Goal: Task Accomplishment & Management: Manage account settings

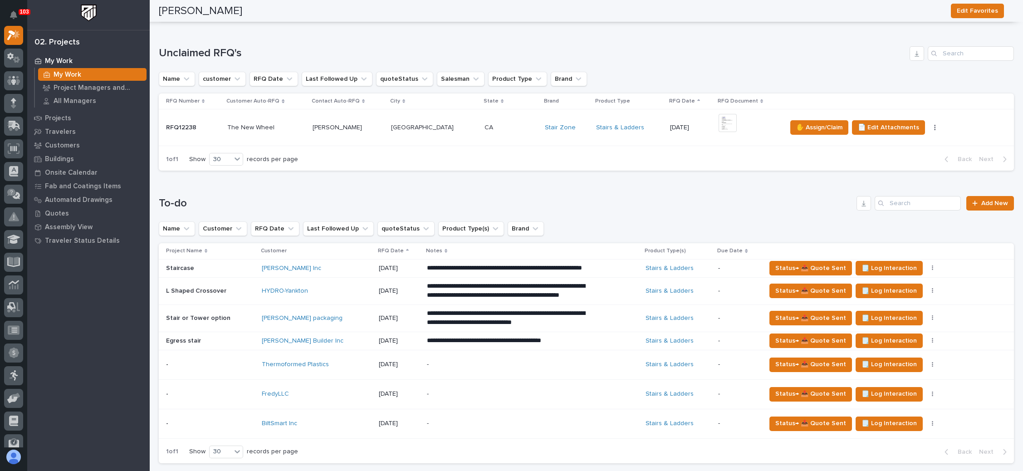
scroll to position [340, 0]
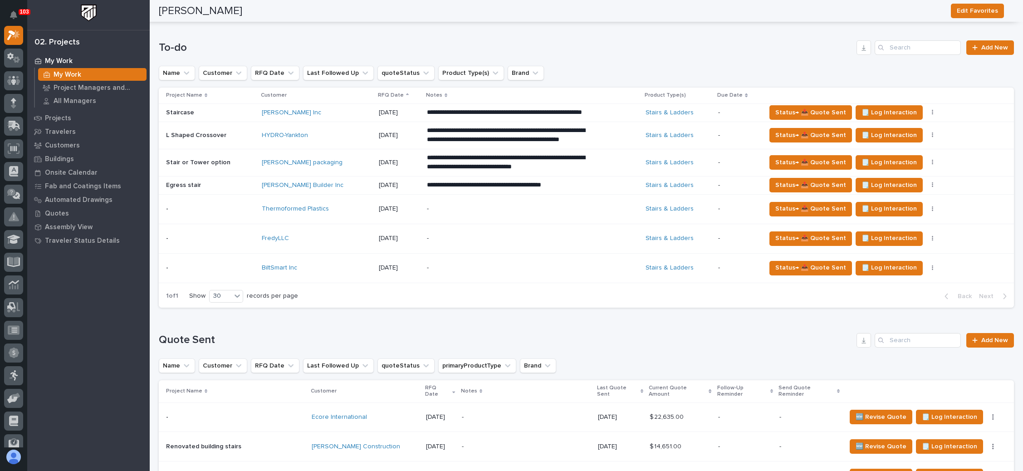
click at [478, 213] on p "-" at bounding box center [506, 209] width 159 height 8
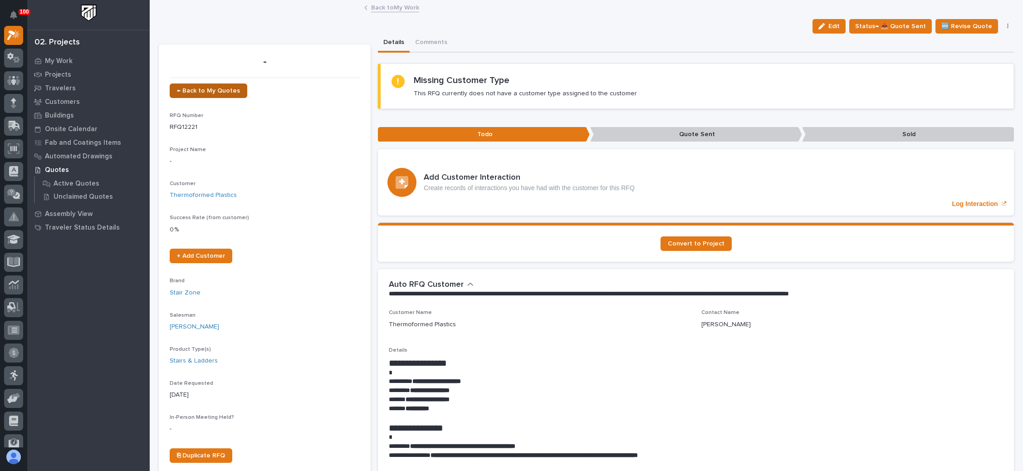
click at [209, 86] on link "← Back to My Quotes" at bounding box center [209, 90] width 78 height 15
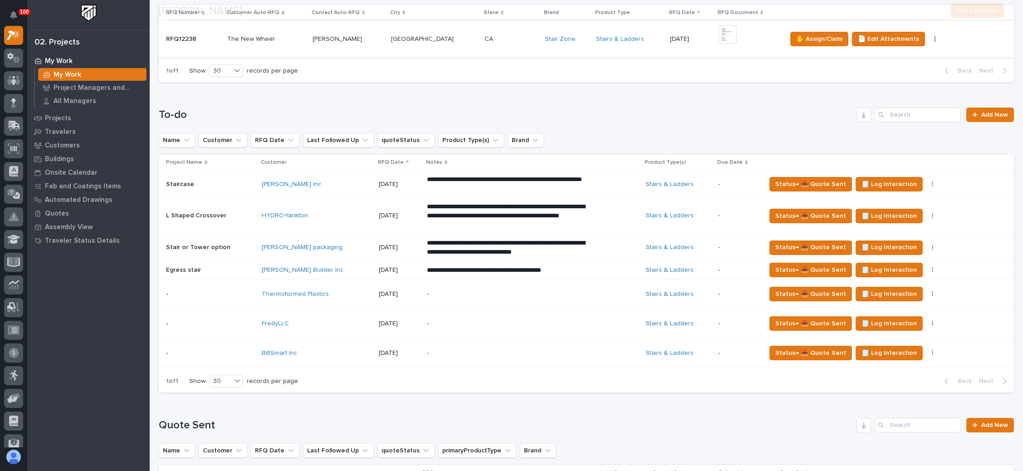
scroll to position [340, 0]
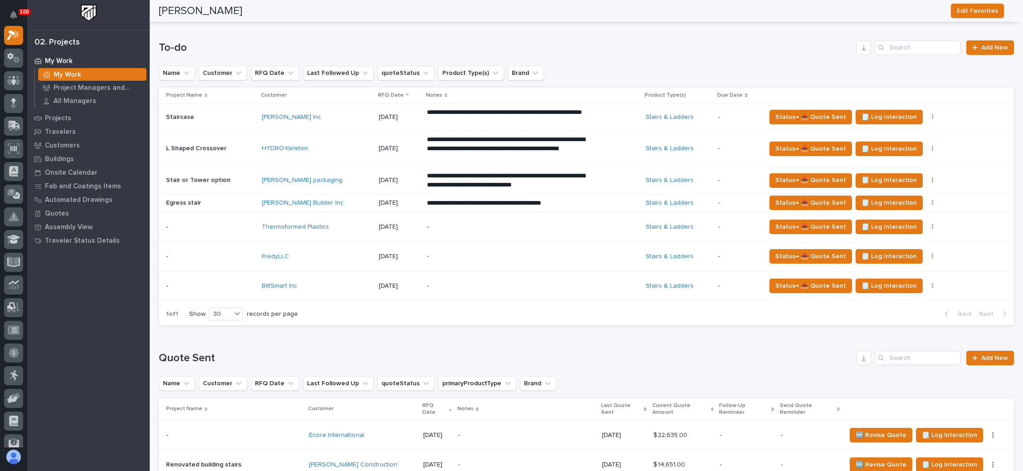
click at [469, 257] on p "-" at bounding box center [506, 257] width 159 height 8
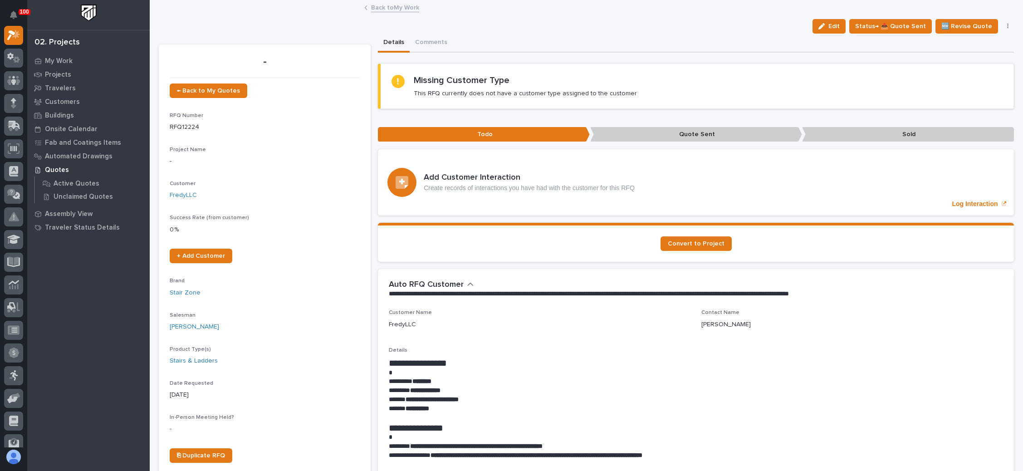
click at [1002, 27] on button "button" at bounding box center [1008, 26] width 13 height 6
click at [727, 34] on div "Details Comments" at bounding box center [696, 43] width 636 height 19
click at [1002, 25] on button "button" at bounding box center [1008, 26] width 13 height 6
click at [663, 19] on div "Edit Status→ 📤 Quote Sent 🆕 Revise Quote 📝 Edit Description 📞 Edit Contact Info…" at bounding box center [586, 26] width 855 height 15
click at [210, 88] on span "← Back to My Quotes" at bounding box center [208, 91] width 63 height 6
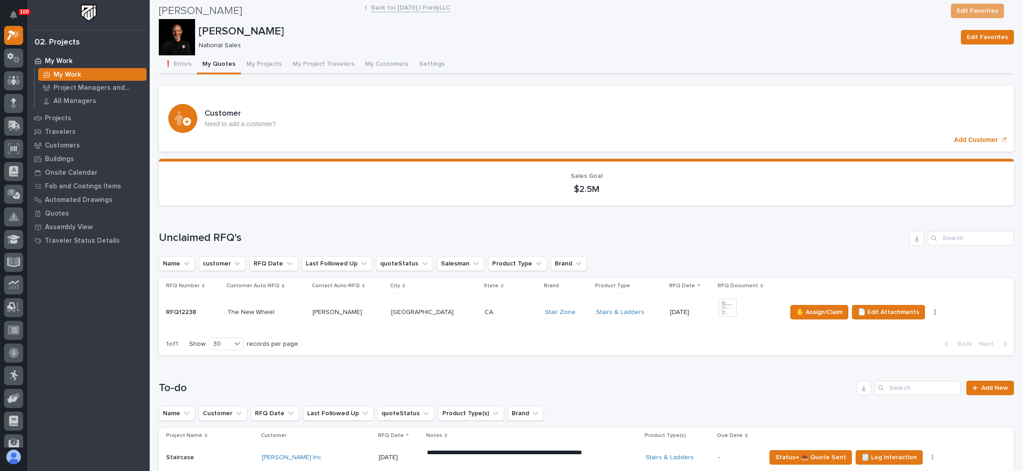
scroll to position [340, 0]
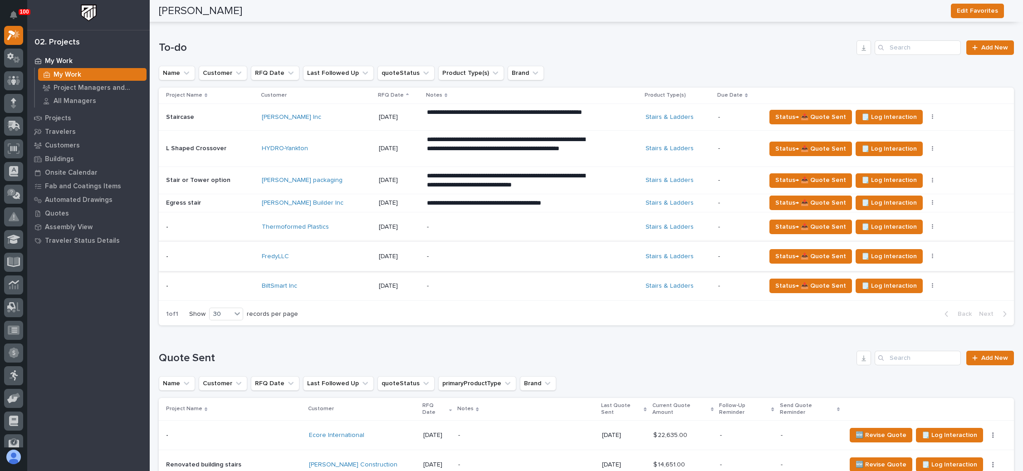
click at [927, 254] on button "button" at bounding box center [933, 256] width 13 height 6
click at [900, 270] on span "Status→ ❌ PWI Declined" at bounding box center [889, 273] width 71 height 11
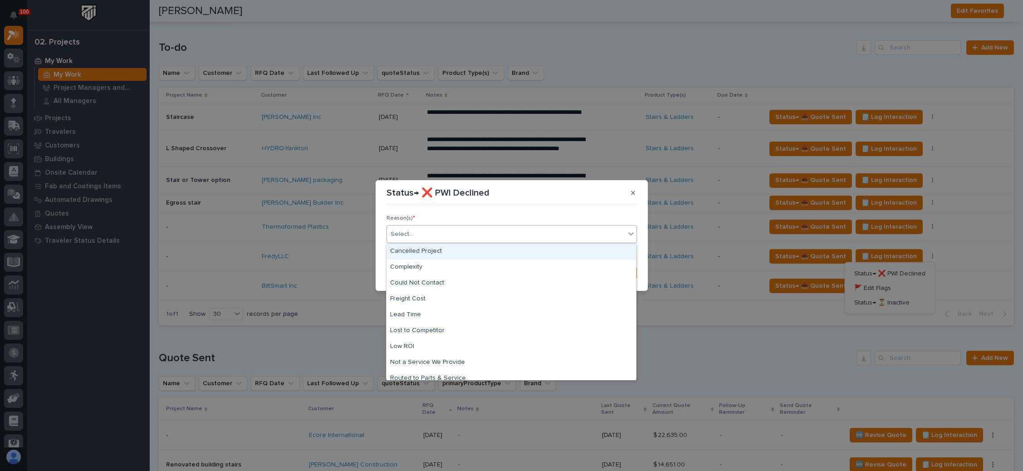
click at [496, 229] on div "Select..." at bounding box center [506, 234] width 238 height 15
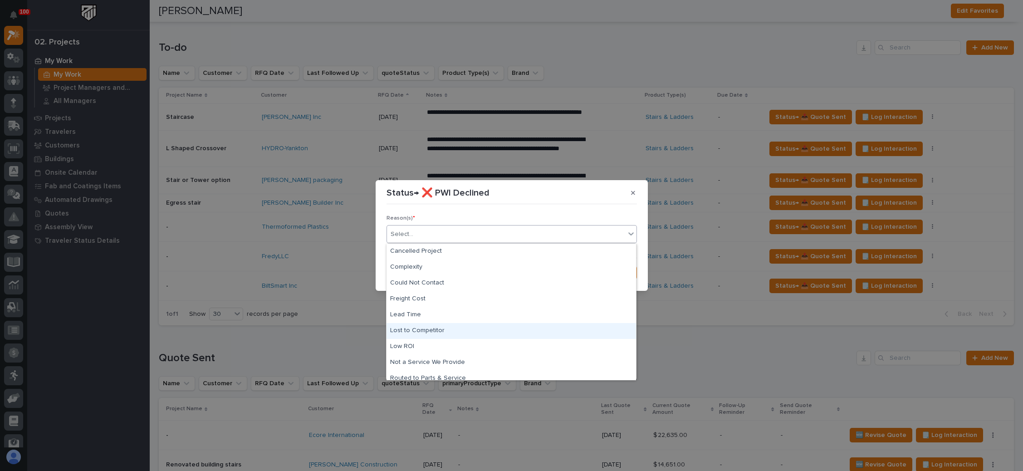
scroll to position [39, 0]
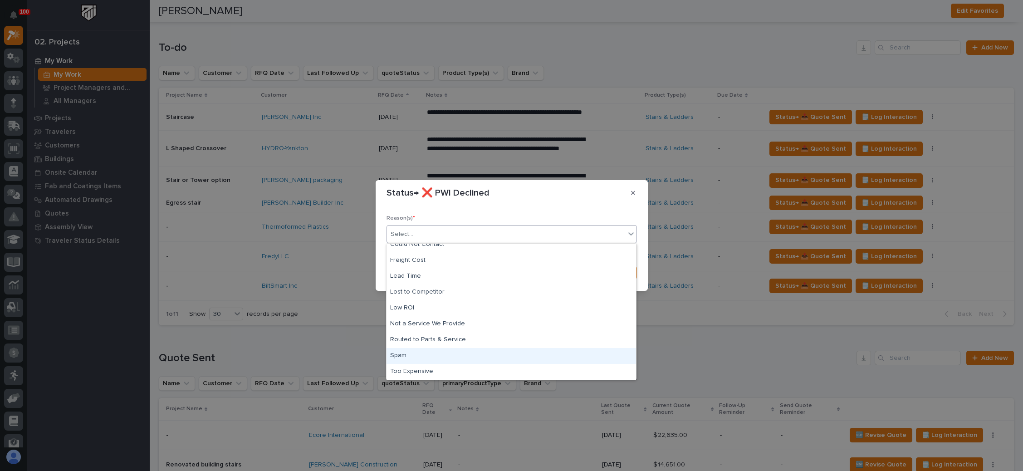
click at [422, 356] on div "Spam" at bounding box center [512, 356] width 250 height 16
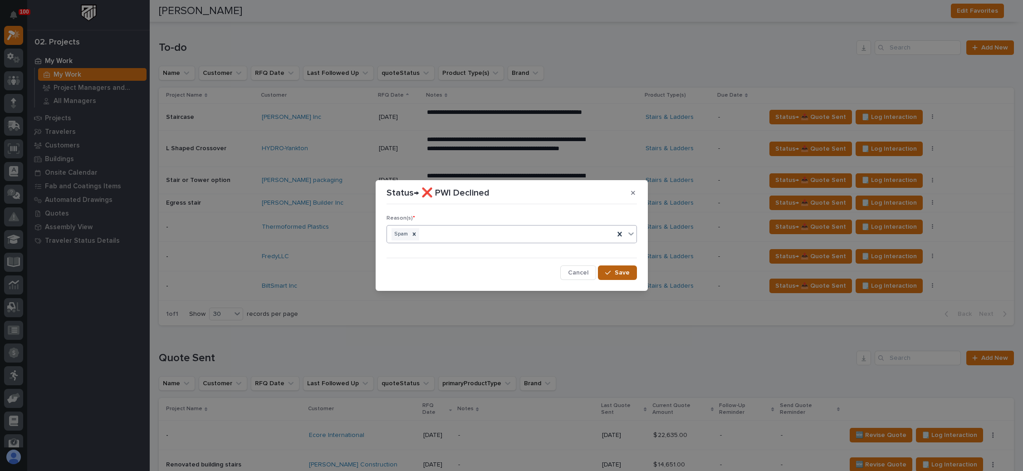
click at [622, 269] on span "Save" at bounding box center [622, 273] width 15 height 8
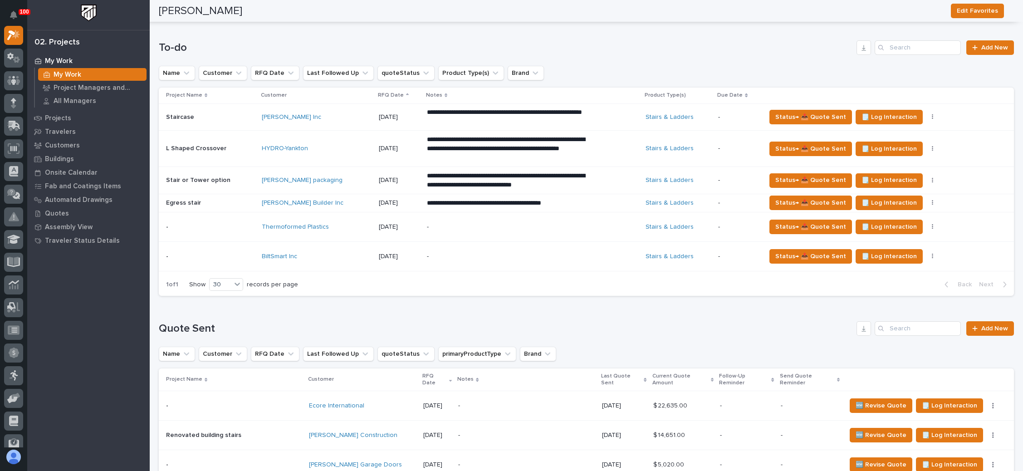
click at [477, 256] on p "-" at bounding box center [506, 257] width 159 height 8
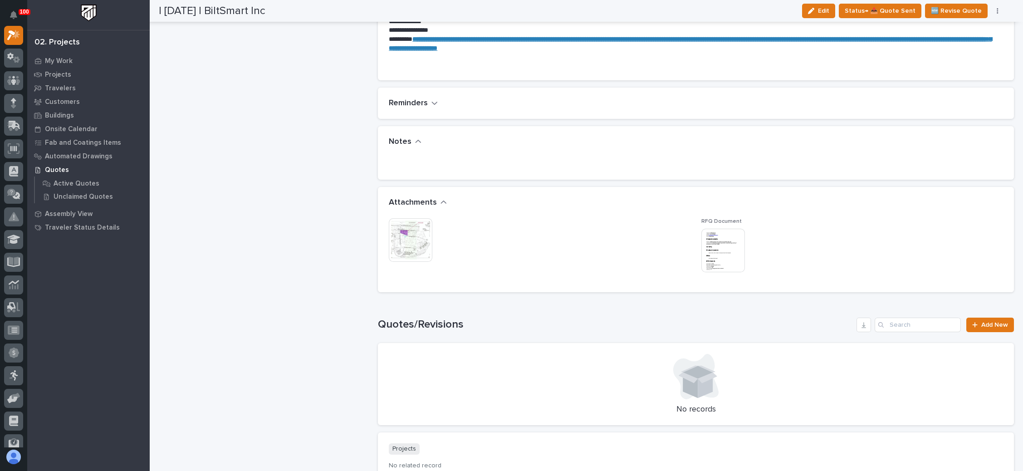
scroll to position [613, 0]
click at [715, 255] on img at bounding box center [724, 250] width 44 height 44
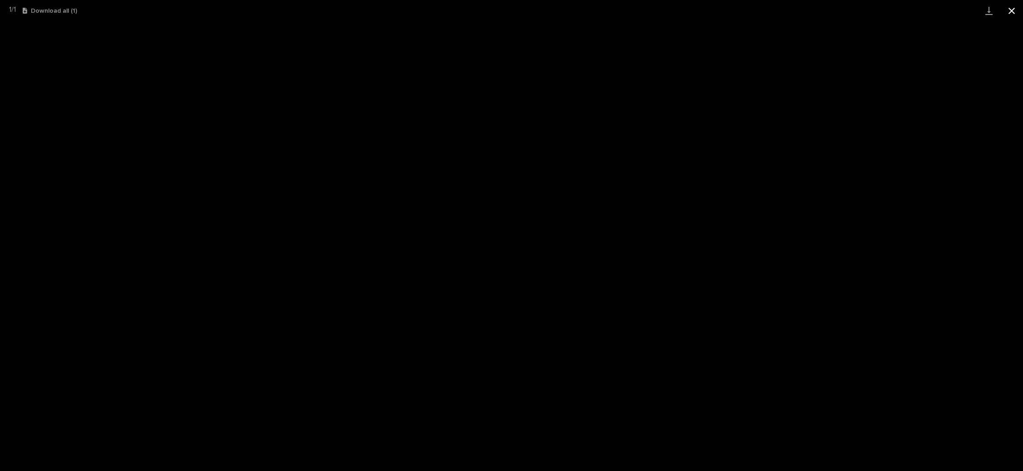
click at [1007, 8] on button "Close gallery" at bounding box center [1012, 10] width 23 height 21
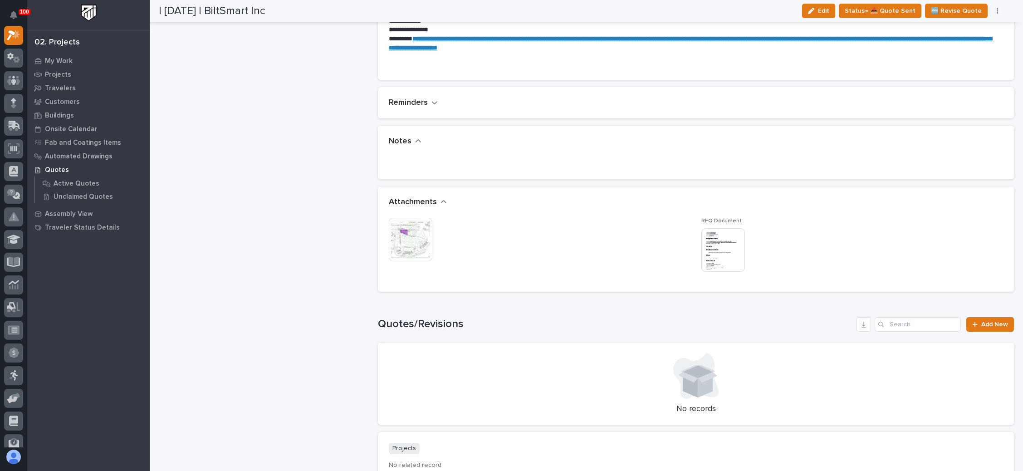
click at [410, 238] on img at bounding box center [411, 240] width 44 height 44
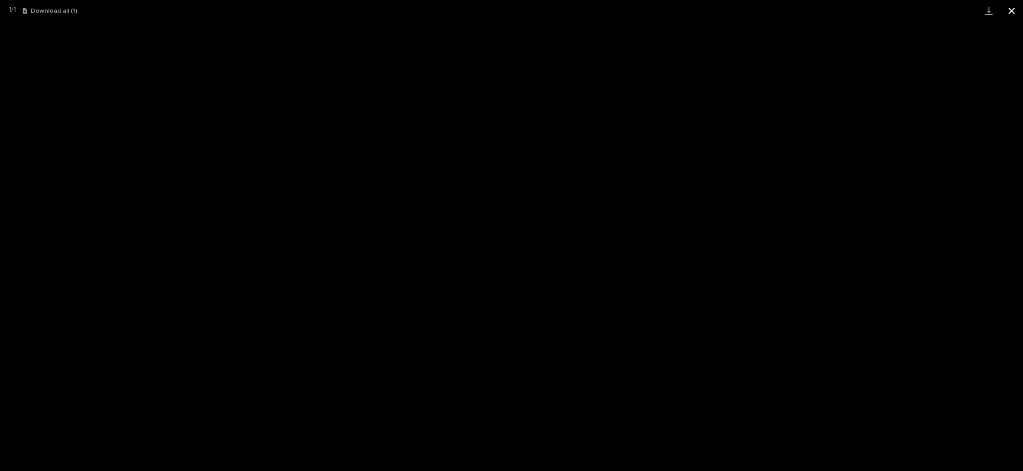
click at [1016, 10] on button "Close gallery" at bounding box center [1012, 10] width 23 height 21
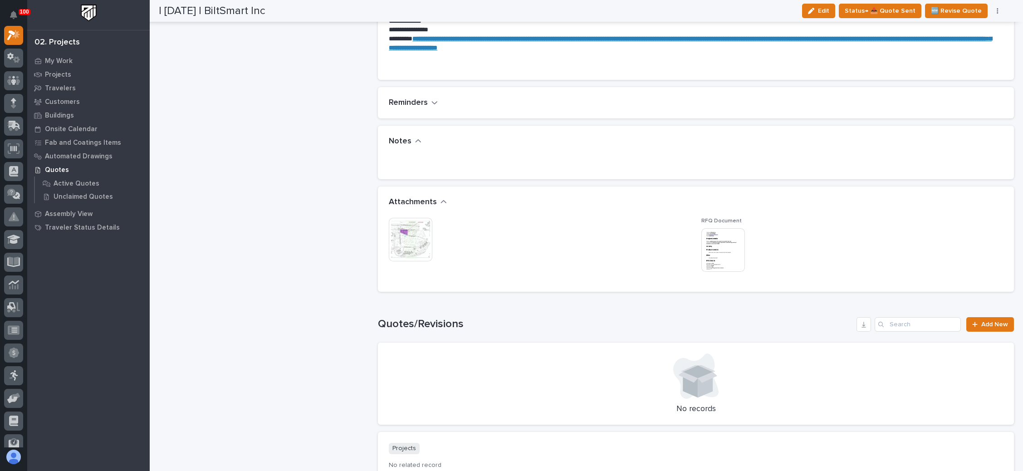
click at [721, 245] on img at bounding box center [724, 250] width 44 height 44
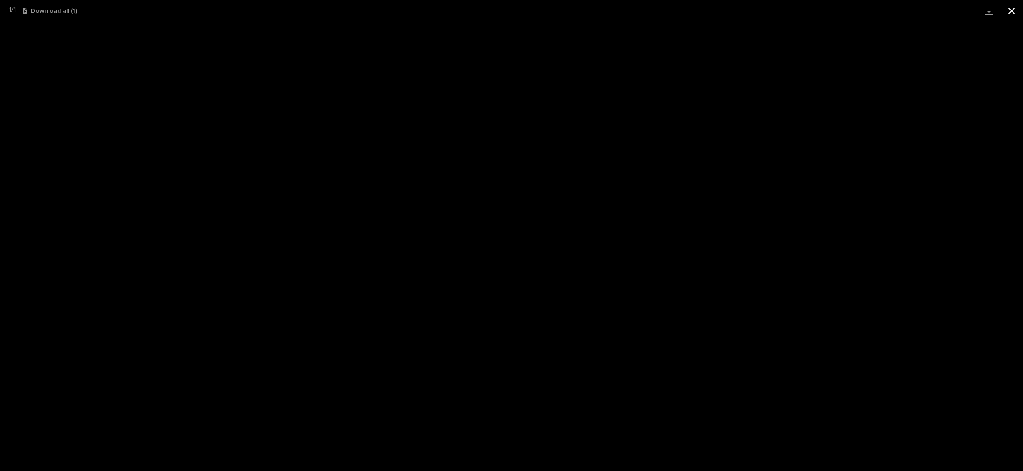
click at [1006, 9] on button "Close gallery" at bounding box center [1012, 10] width 23 height 21
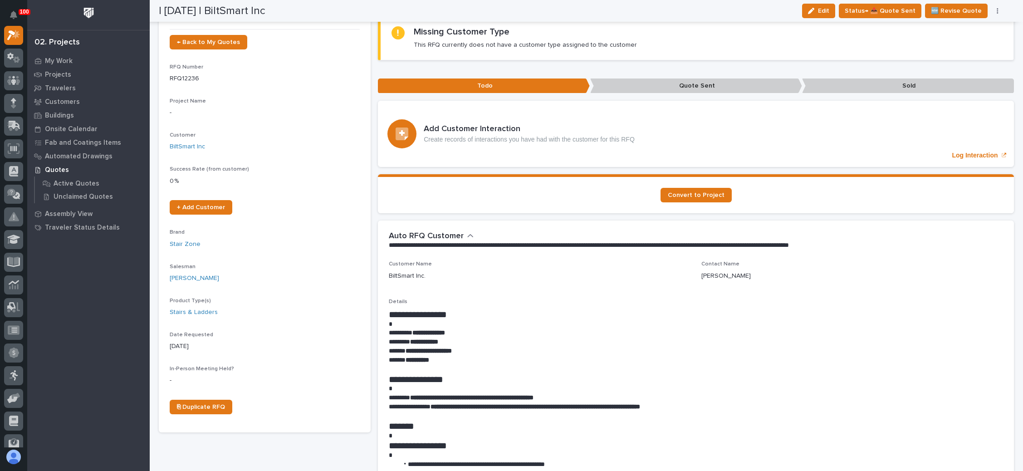
scroll to position [0, 0]
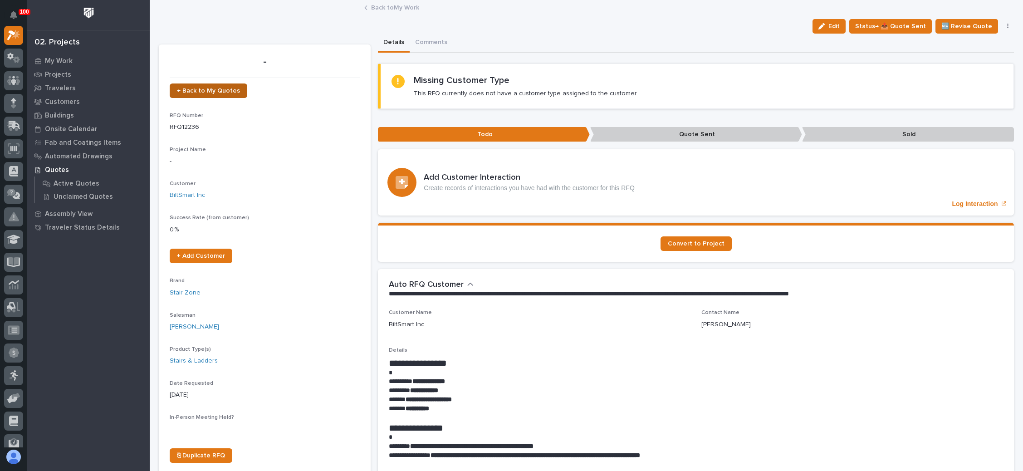
click at [218, 91] on span "← Back to My Quotes" at bounding box center [208, 91] width 63 height 6
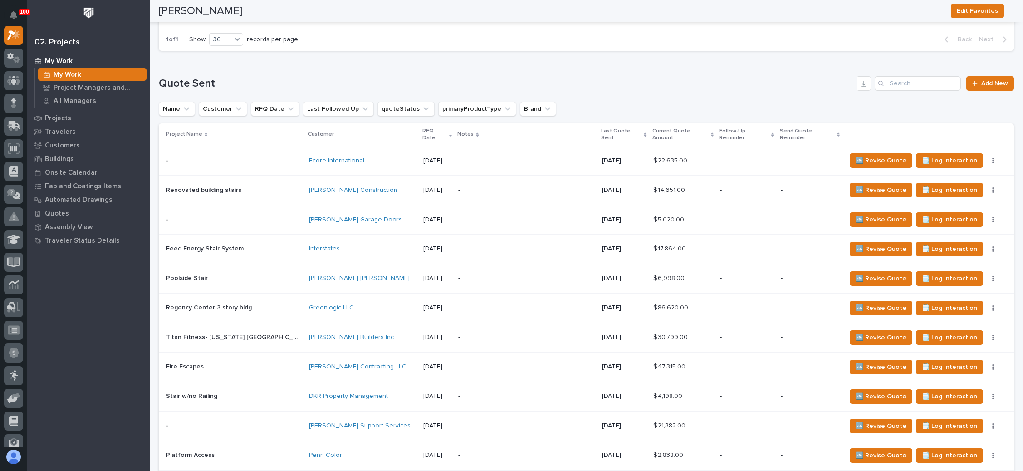
scroll to position [639, 0]
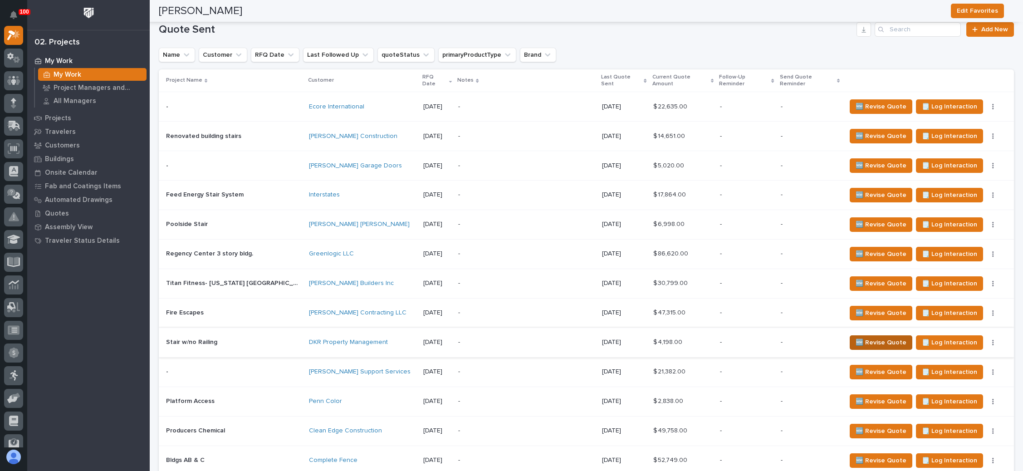
click at [856, 337] on span "🆕 Revise Quote" at bounding box center [881, 342] width 51 height 11
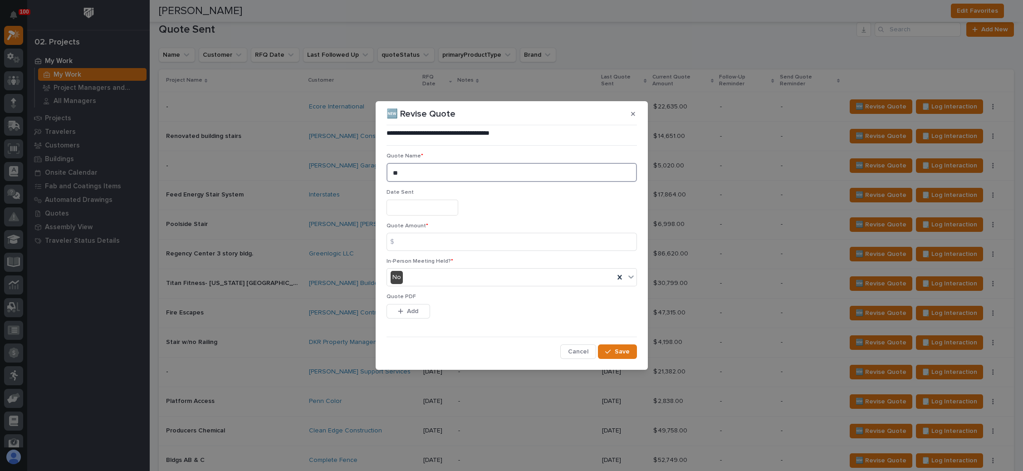
click at [428, 177] on textarea "**" at bounding box center [512, 172] width 250 height 19
type textarea "**"
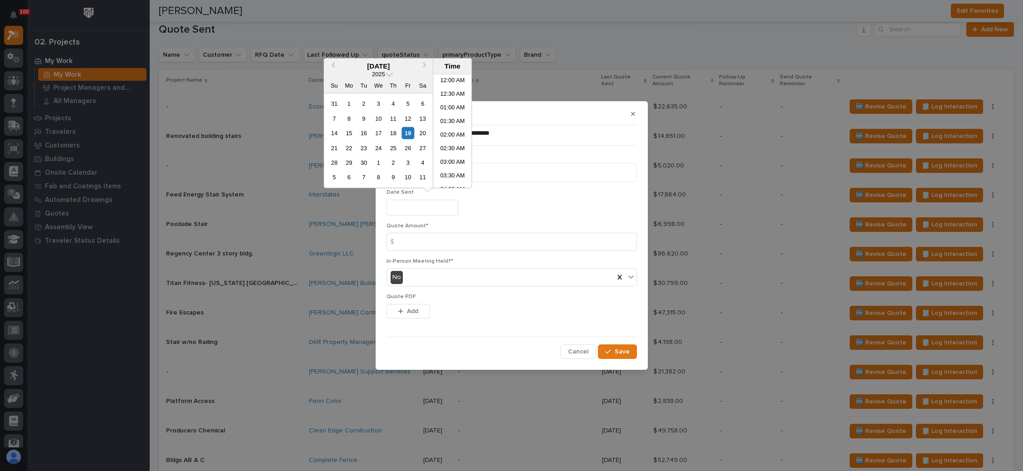
click at [411, 211] on input "text" at bounding box center [423, 208] width 72 height 16
click at [409, 134] on div "19" at bounding box center [408, 133] width 12 height 12
type input "**********"
drag, startPoint x: 423, startPoint y: 240, endPoint x: 464, endPoint y: 245, distance: 41.1
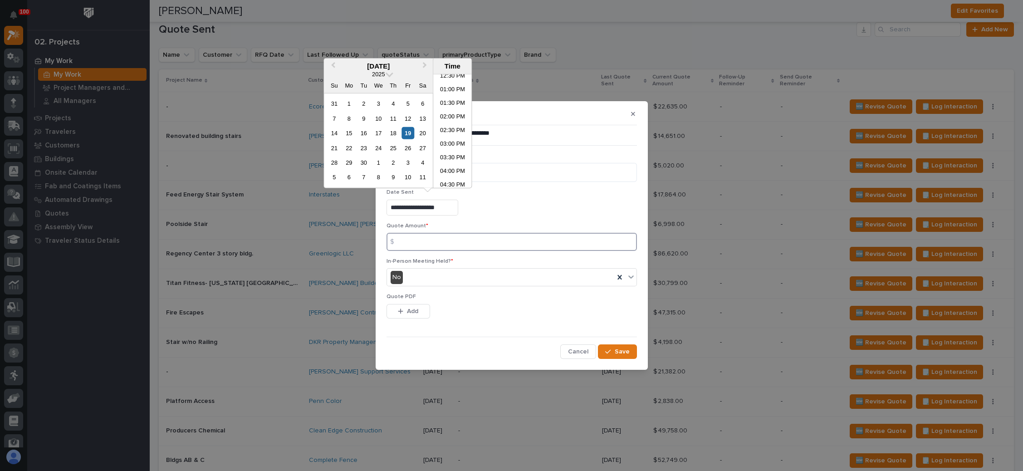
click at [423, 240] on input at bounding box center [512, 242] width 250 height 18
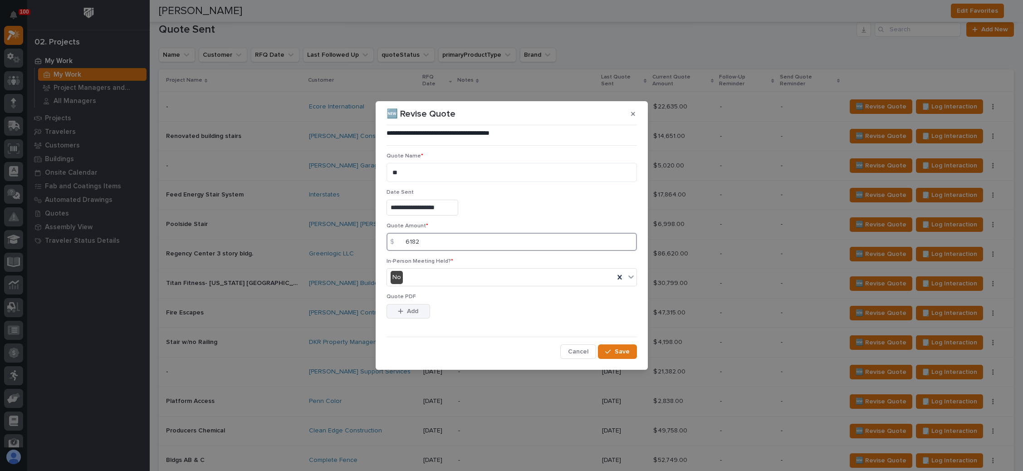
type input "6182"
click at [409, 311] on span "Add" at bounding box center [412, 311] width 11 height 8
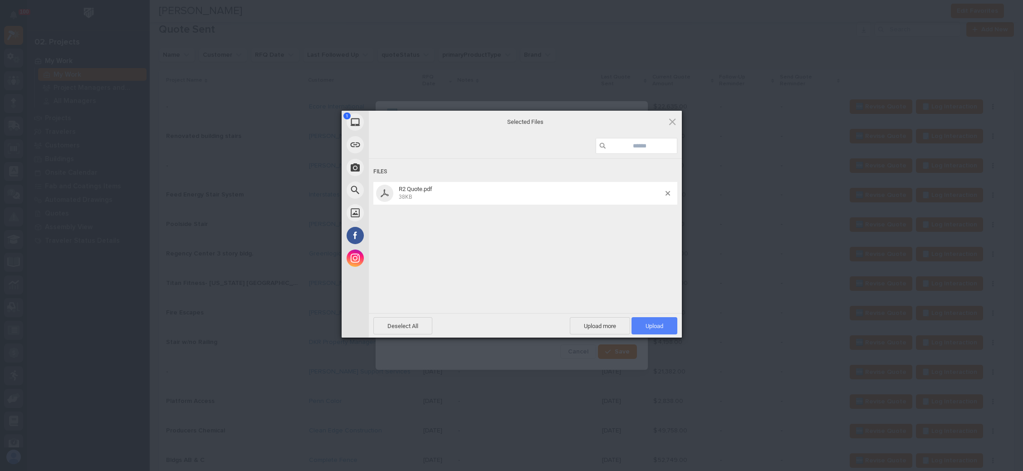
click at [655, 327] on span "Upload 1" at bounding box center [655, 326] width 18 height 7
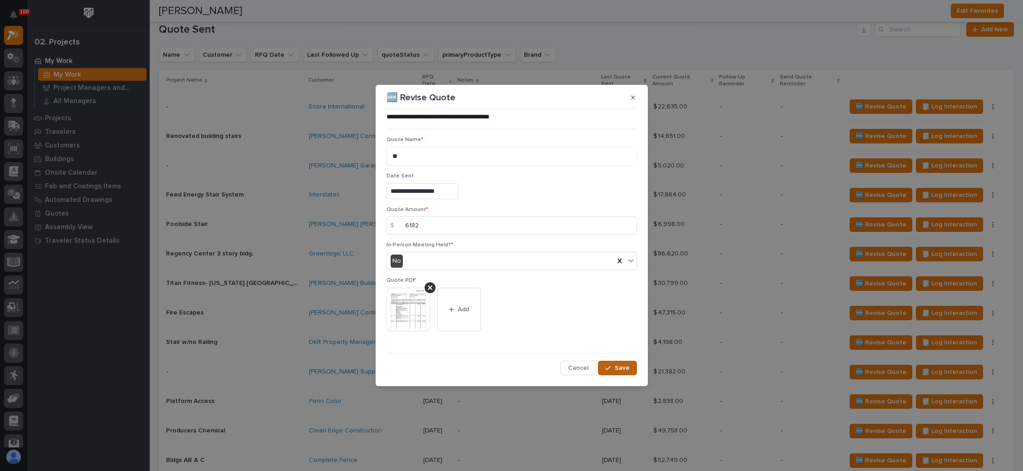
click at [609, 362] on button "Save" at bounding box center [617, 368] width 39 height 15
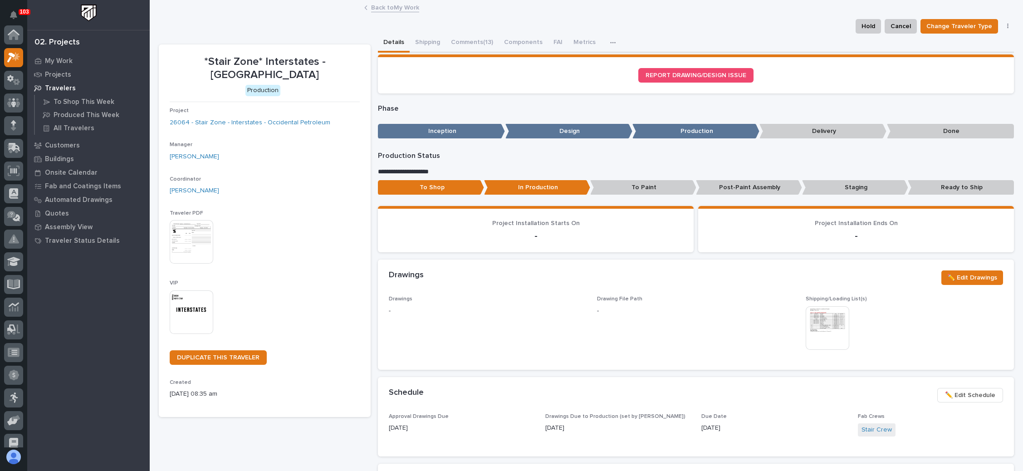
scroll to position [22, 0]
click at [400, 4] on link "Back to My Work" at bounding box center [395, 7] width 48 height 10
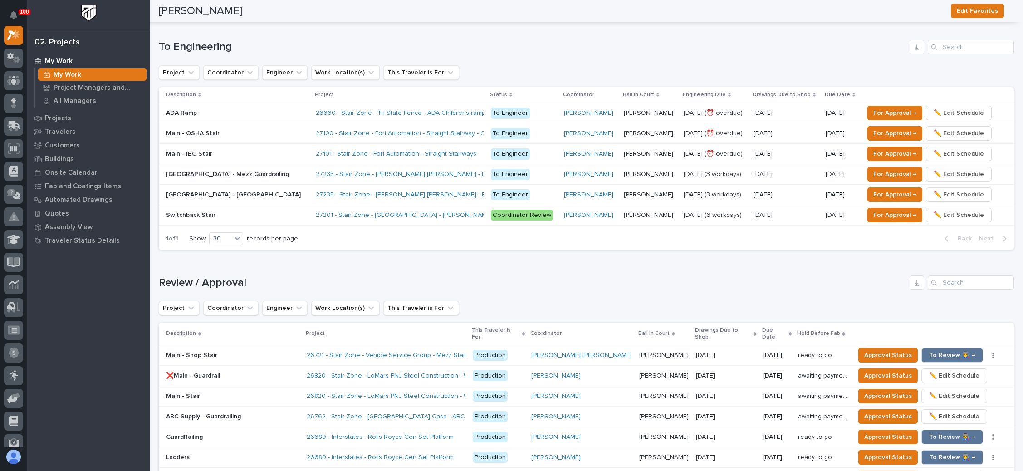
scroll to position [613, 0]
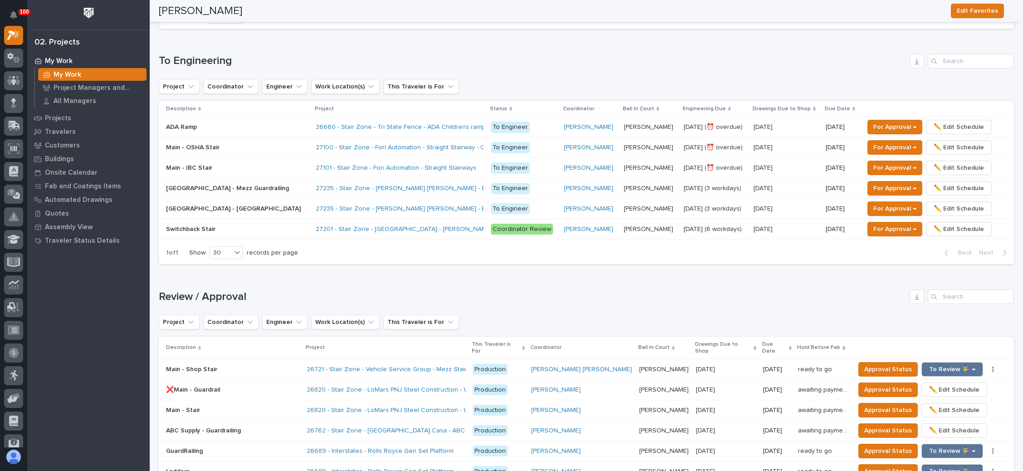
click at [635, 142] on p "Josh Nakasone" at bounding box center [649, 147] width 51 height 10
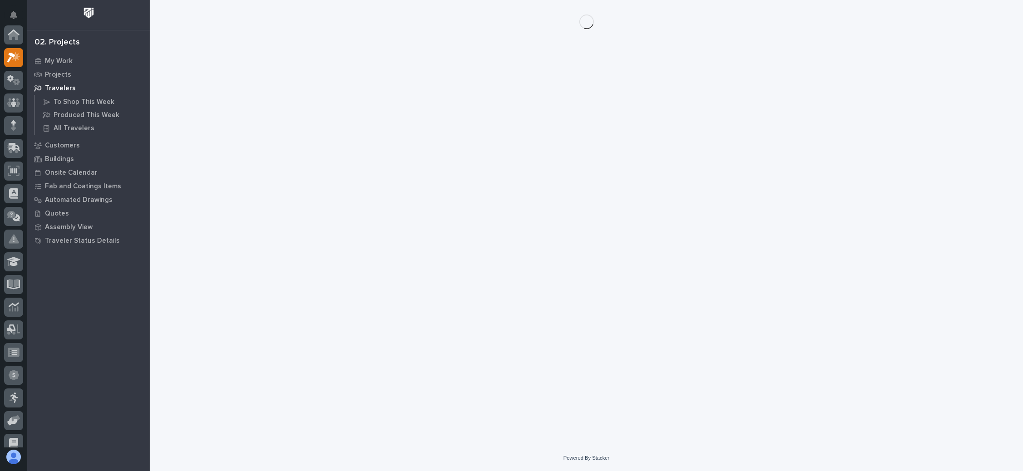
scroll to position [22, 0]
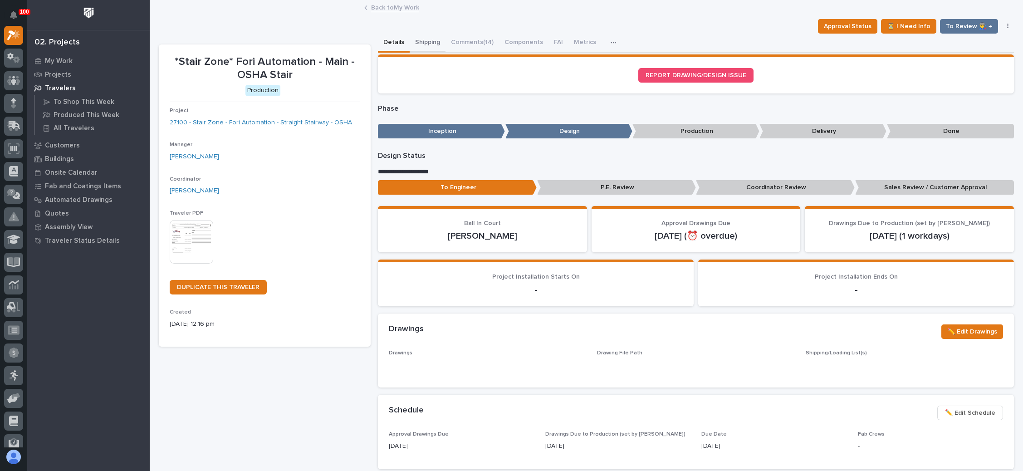
click at [423, 36] on button "Shipping" at bounding box center [428, 43] width 36 height 19
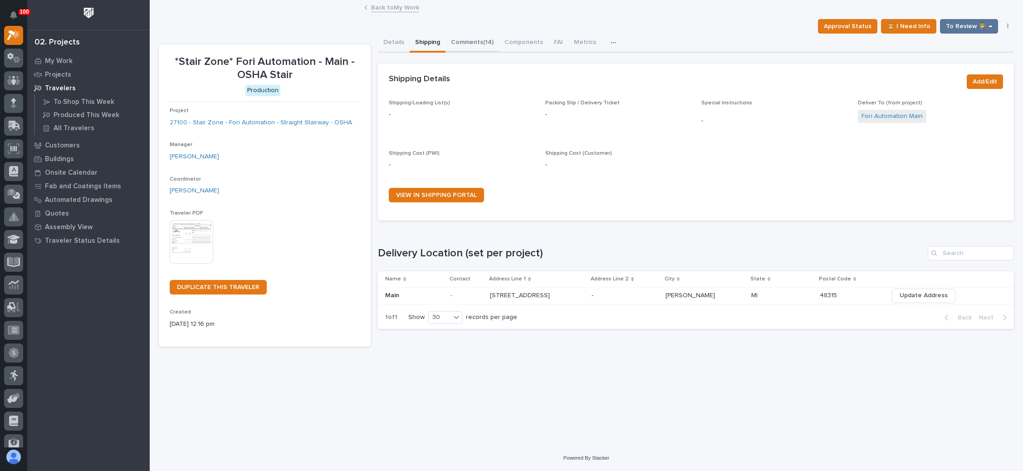
click at [482, 39] on button "Comments (14)" at bounding box center [473, 43] width 54 height 19
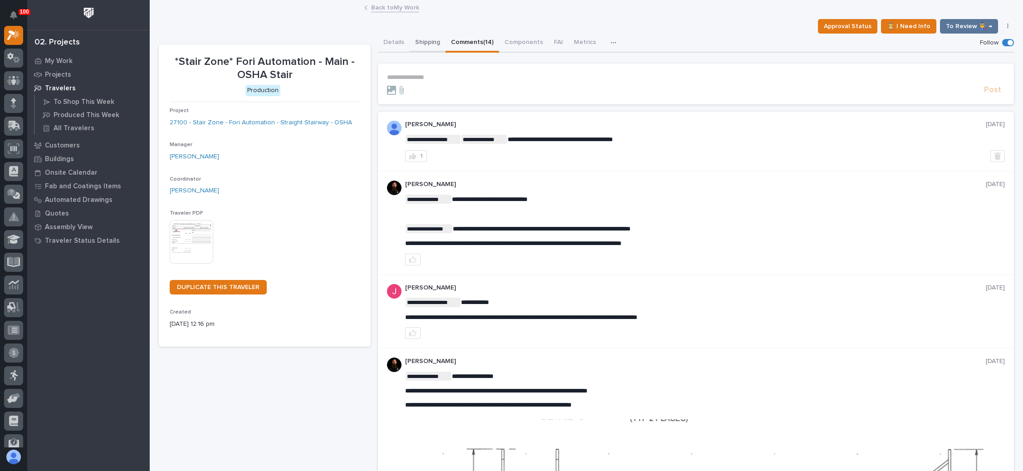
click at [426, 38] on button "Shipping" at bounding box center [428, 43] width 36 height 19
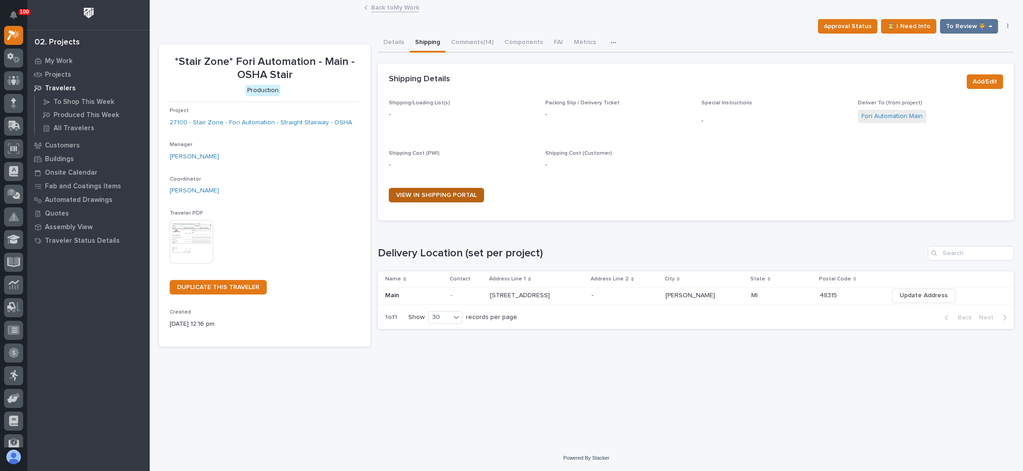
click at [436, 192] on span "VIEW IN SHIPPING PORTAL" at bounding box center [436, 195] width 81 height 6
click at [395, 6] on link "Back to My Work" at bounding box center [395, 7] width 48 height 10
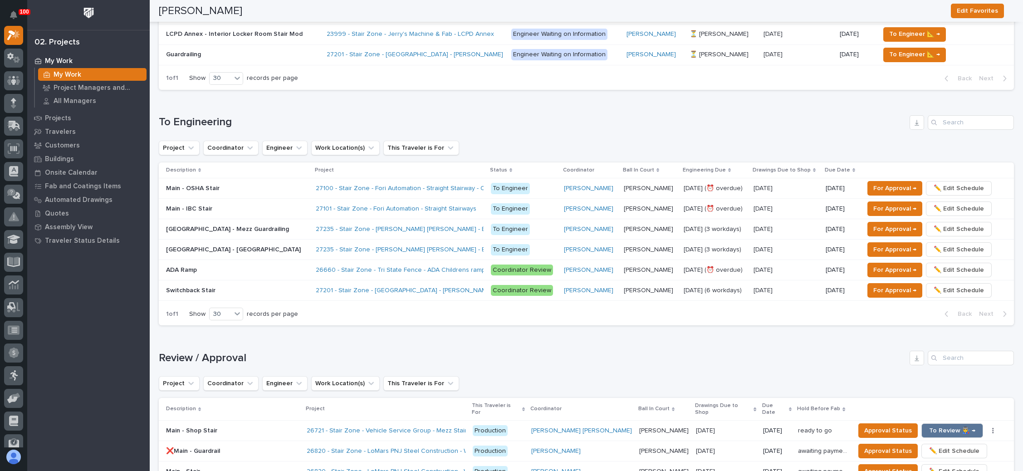
scroll to position [545, 0]
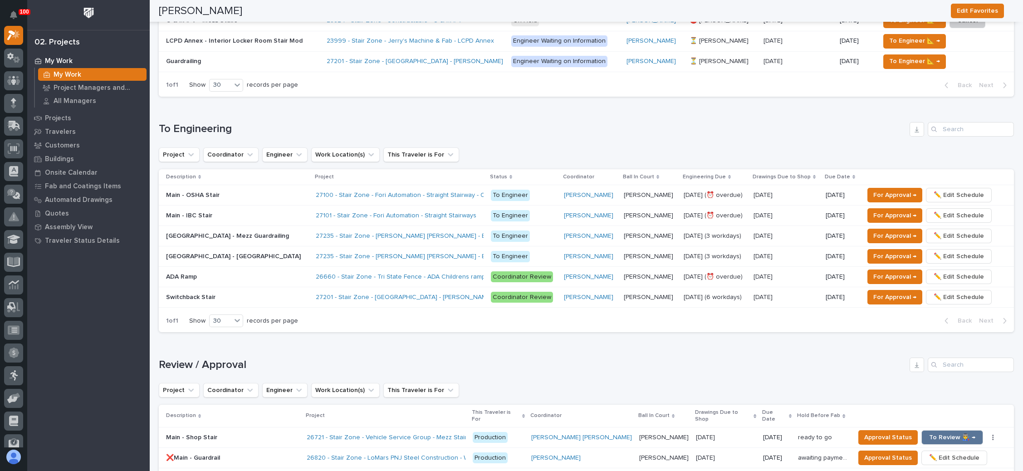
click at [634, 231] on p "Juan Santillan" at bounding box center [649, 236] width 51 height 10
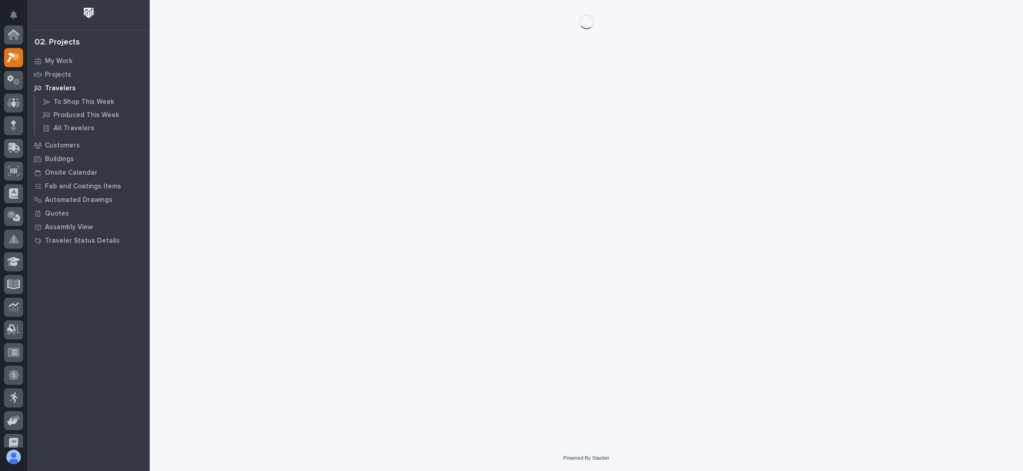
scroll to position [22, 0]
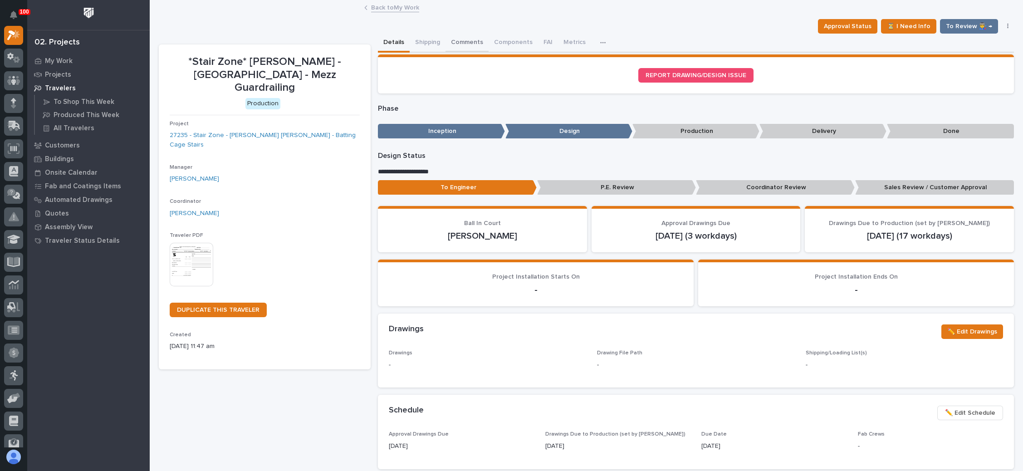
click at [473, 38] on button "Comments" at bounding box center [467, 43] width 43 height 19
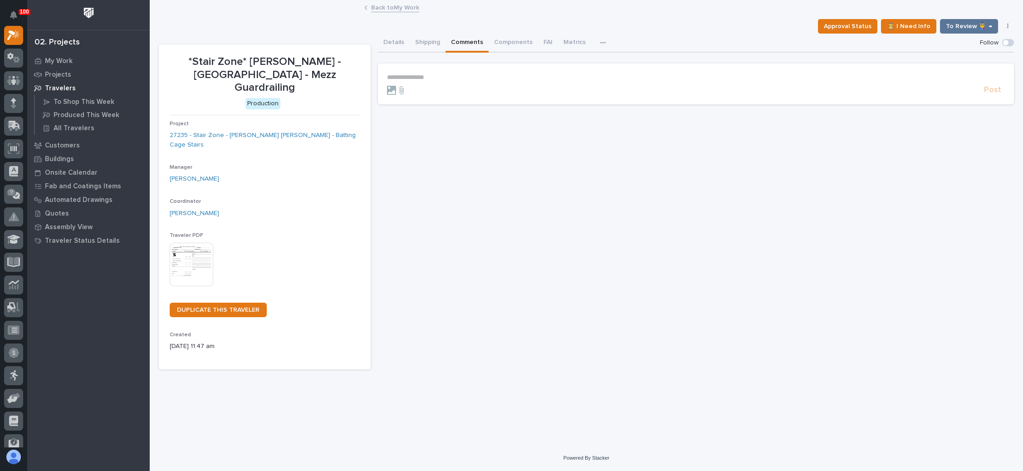
click at [417, 74] on p "**********" at bounding box center [696, 78] width 618 height 8
drag, startPoint x: 409, startPoint y: 89, endPoint x: 422, endPoint y: 84, distance: 13.5
click at [410, 89] on span "Wynne Hochstetler" at bounding box center [415, 90] width 51 height 6
click at [453, 75] on p "**********" at bounding box center [696, 78] width 618 height 9
click at [399, 7] on link "Back to My Work" at bounding box center [395, 7] width 48 height 10
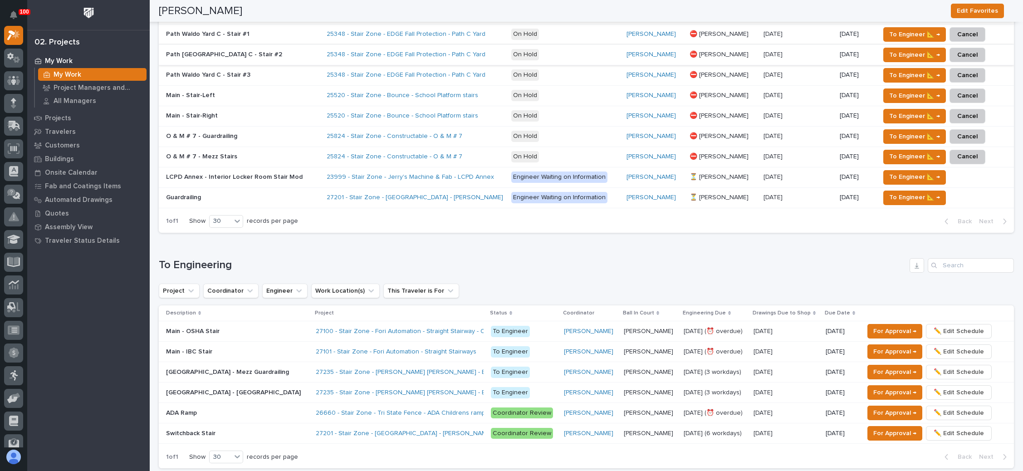
scroll to position [476, 0]
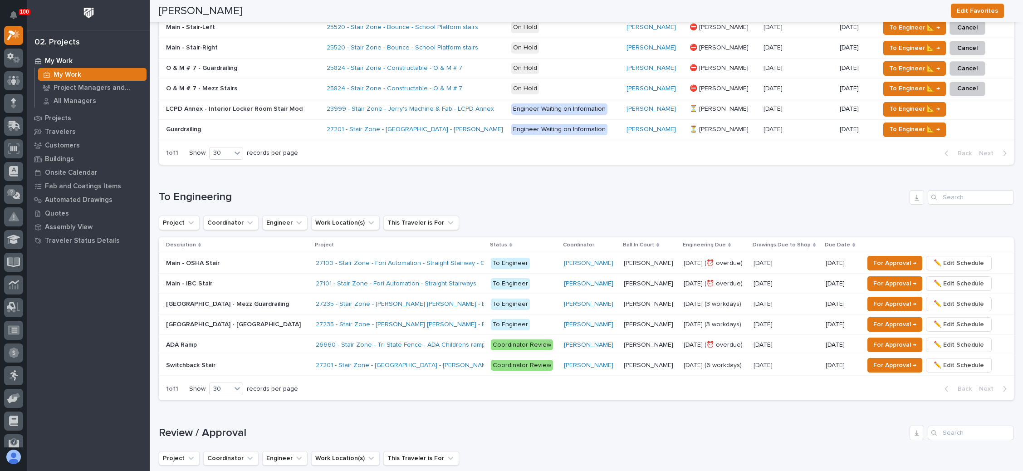
click at [643, 299] on p "Juan Santillan" at bounding box center [649, 304] width 51 height 10
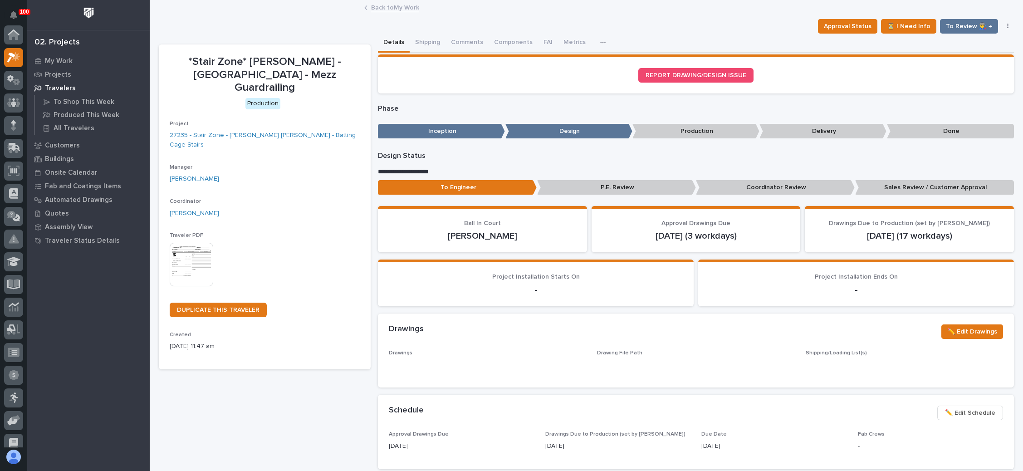
scroll to position [22, 0]
click at [473, 43] on button "Comments" at bounding box center [467, 43] width 43 height 19
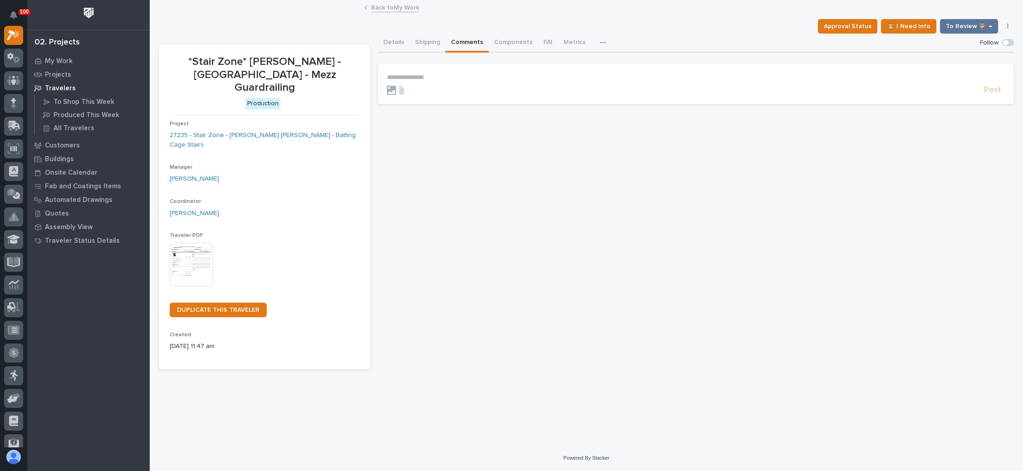
click at [431, 74] on p "**********" at bounding box center [696, 78] width 618 height 8
click at [433, 86] on button "Wynne Hochstetler" at bounding box center [415, 90] width 54 height 9
click at [466, 80] on p "**********" at bounding box center [696, 78] width 618 height 9
drag, startPoint x: 468, startPoint y: 106, endPoint x: 474, endPoint y: 96, distance: 12.2
click at [468, 107] on span "Juan Santillan" at bounding box center [471, 109] width 51 height 6
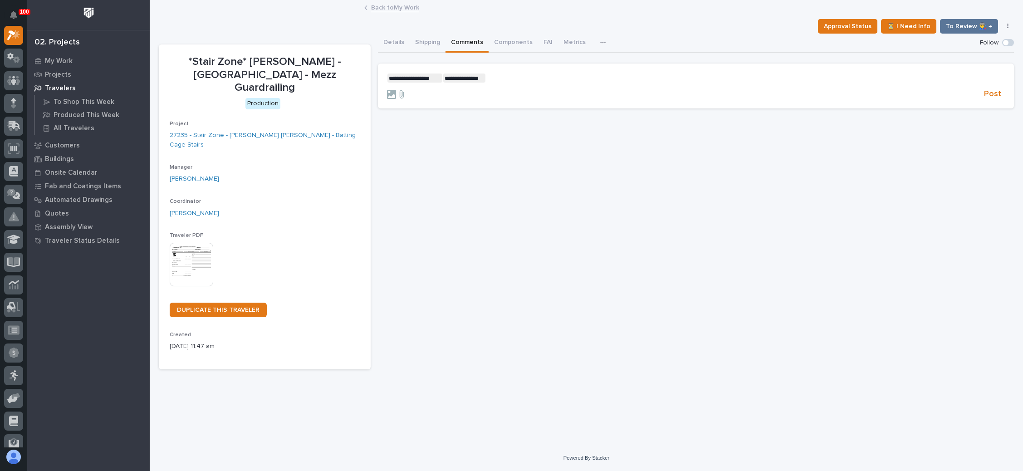
click at [493, 78] on p "**********" at bounding box center [696, 78] width 618 height 9
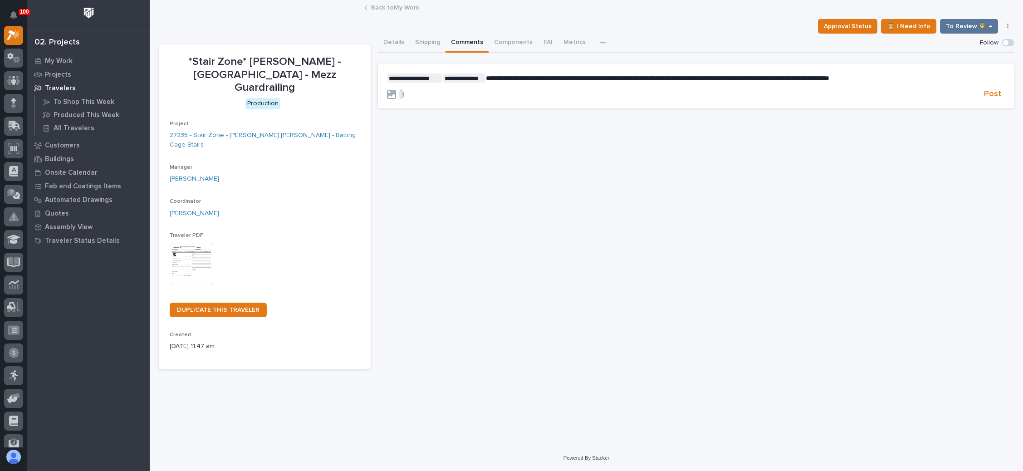
click at [989, 88] on form "**********" at bounding box center [696, 87] width 618 height 26
click at [988, 90] on span "Post" at bounding box center [992, 94] width 17 height 10
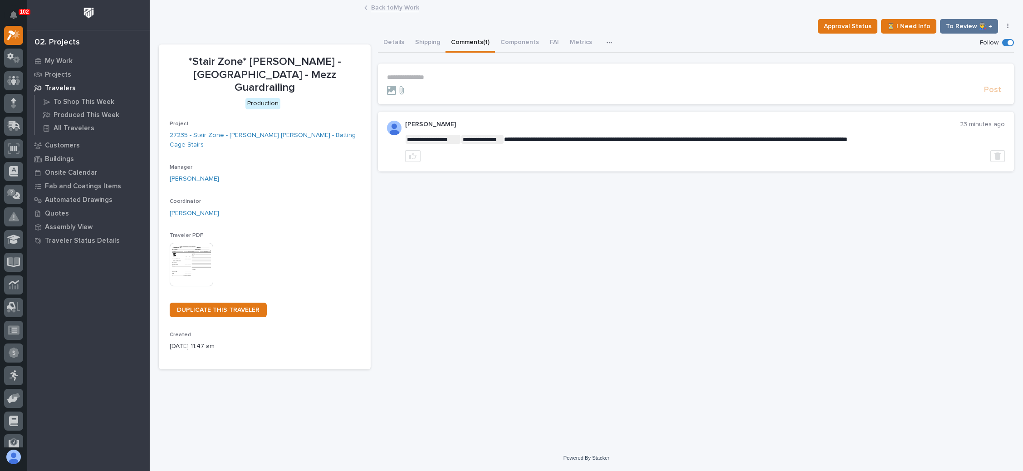
click at [401, 7] on link "Back to My Work" at bounding box center [395, 7] width 48 height 10
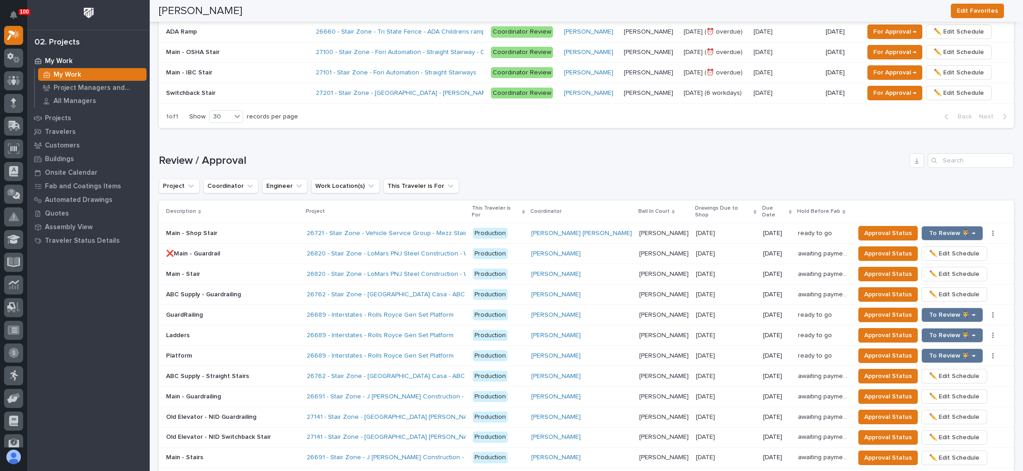
scroll to position [817, 0]
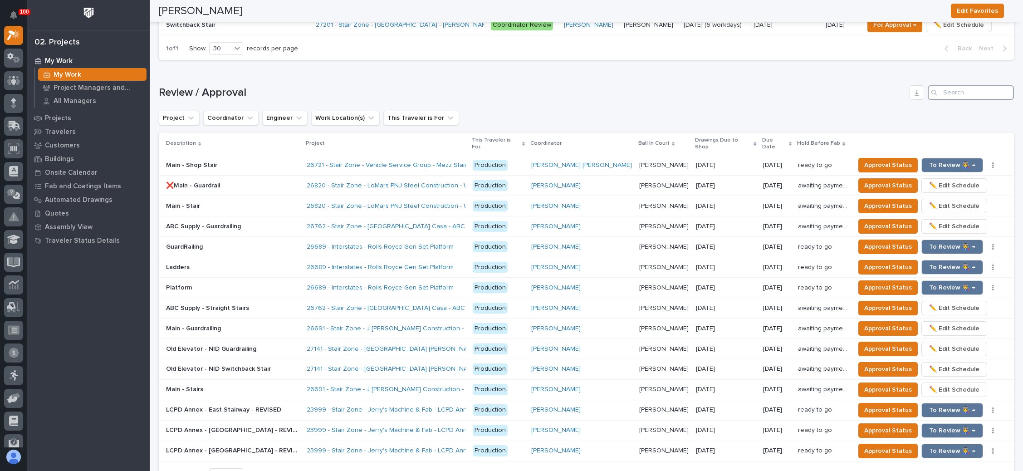
click at [941, 90] on input "Search" at bounding box center [971, 92] width 86 height 15
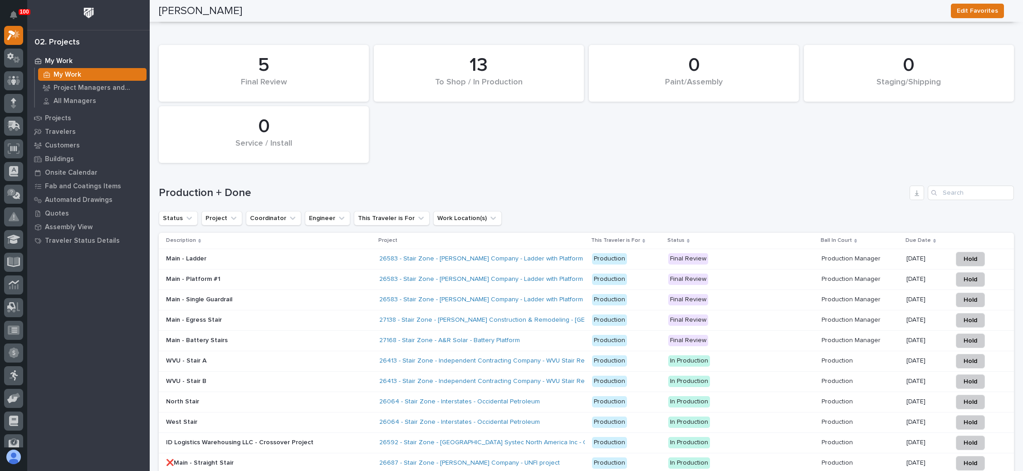
scroll to position [1039, 0]
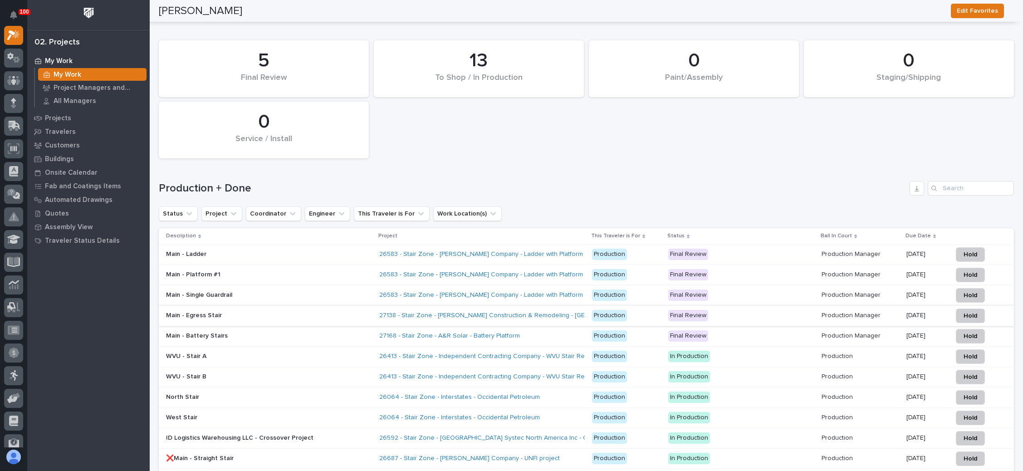
type input "27138"
click at [773, 310] on p "Final Review" at bounding box center [741, 315] width 146 height 11
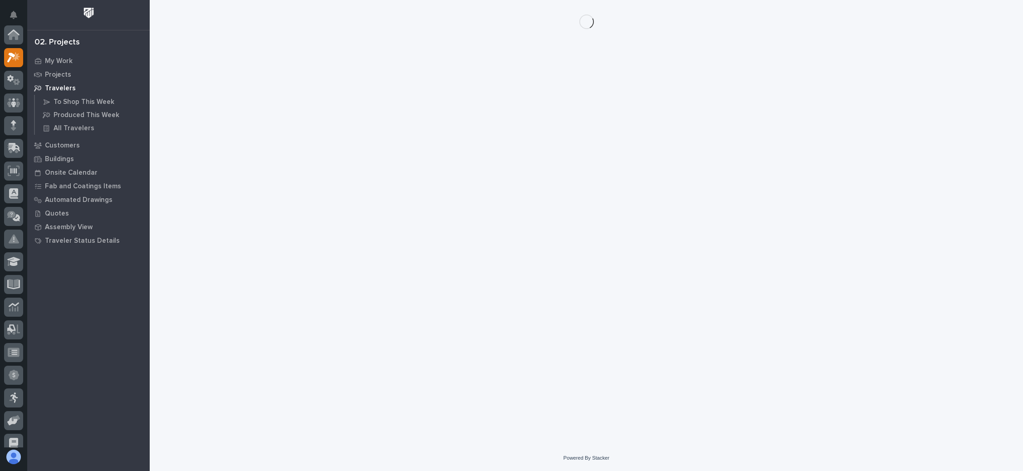
scroll to position [22, 0]
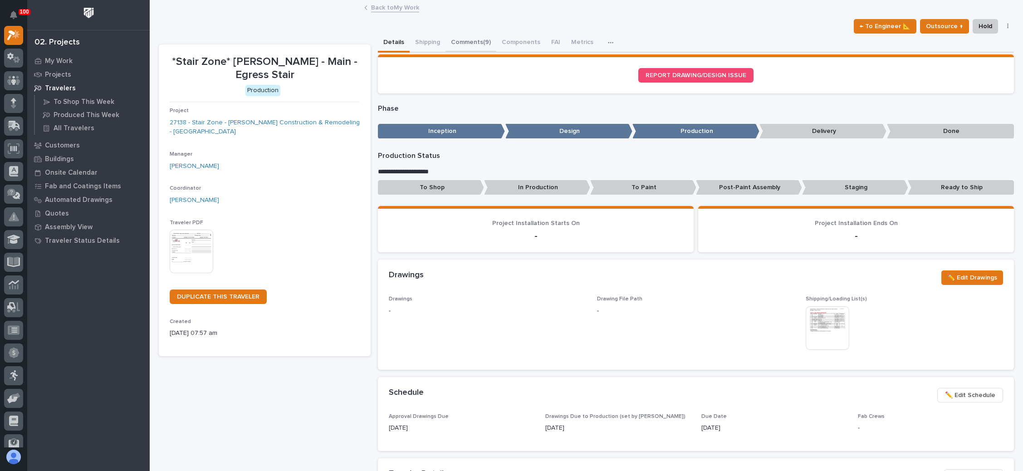
click at [478, 38] on button "Comments (9)" at bounding box center [471, 43] width 51 height 19
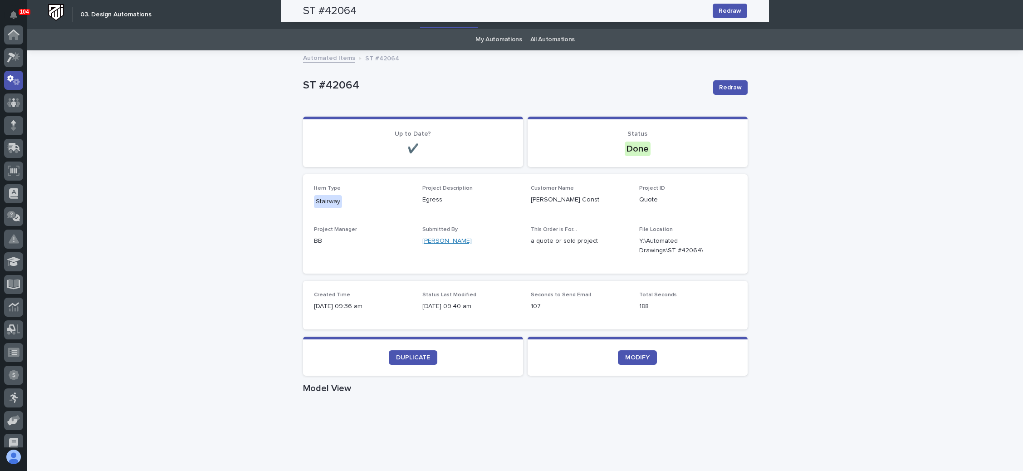
scroll to position [45, 0]
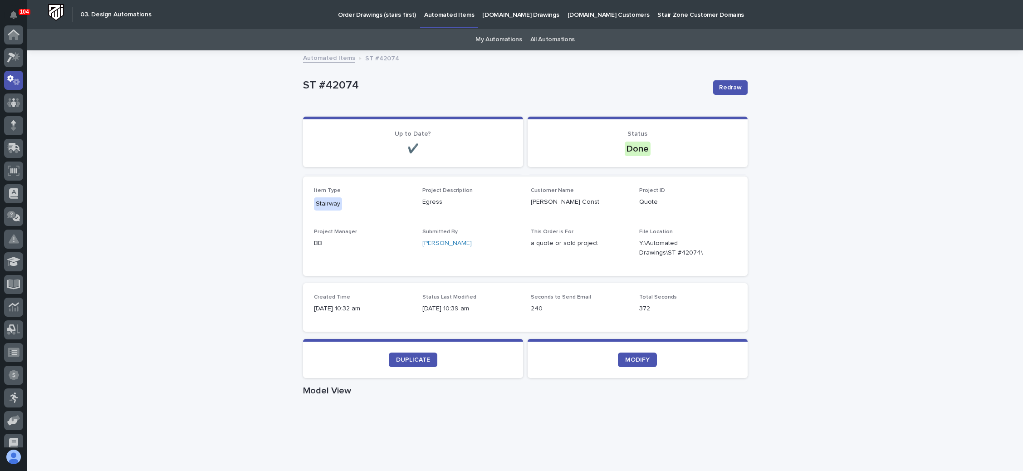
scroll to position [45, 0]
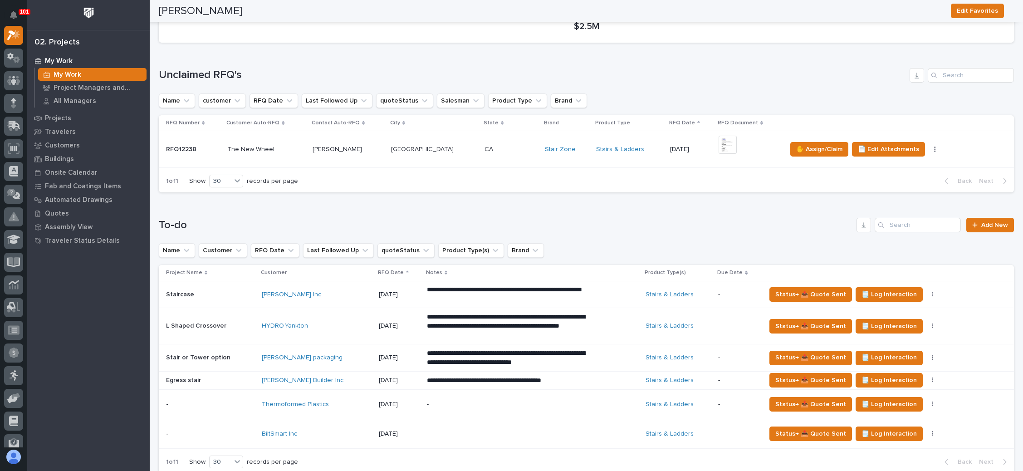
click at [726, 145] on div "+ 0" at bounding box center [733, 150] width 28 height 28
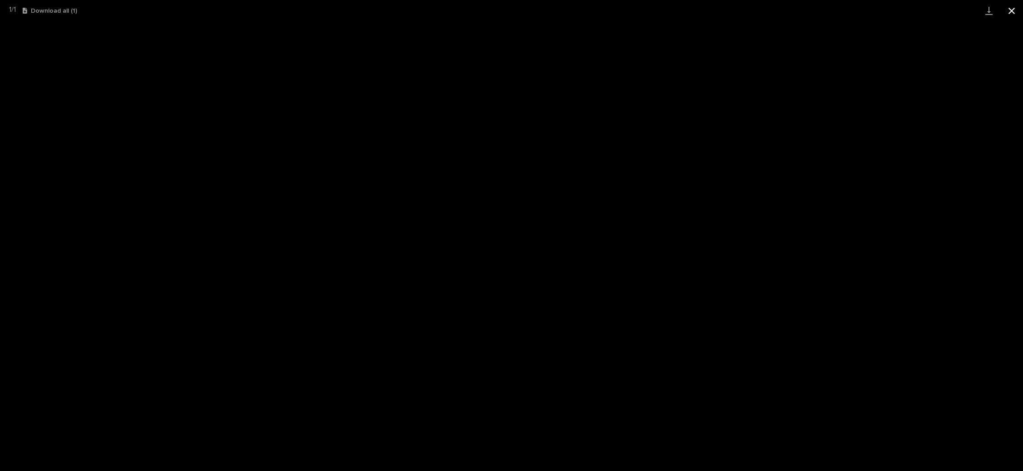
drag, startPoint x: 1015, startPoint y: 11, endPoint x: 1002, endPoint y: 16, distance: 14.1
click at [1015, 11] on button "Close gallery" at bounding box center [1012, 10] width 23 height 21
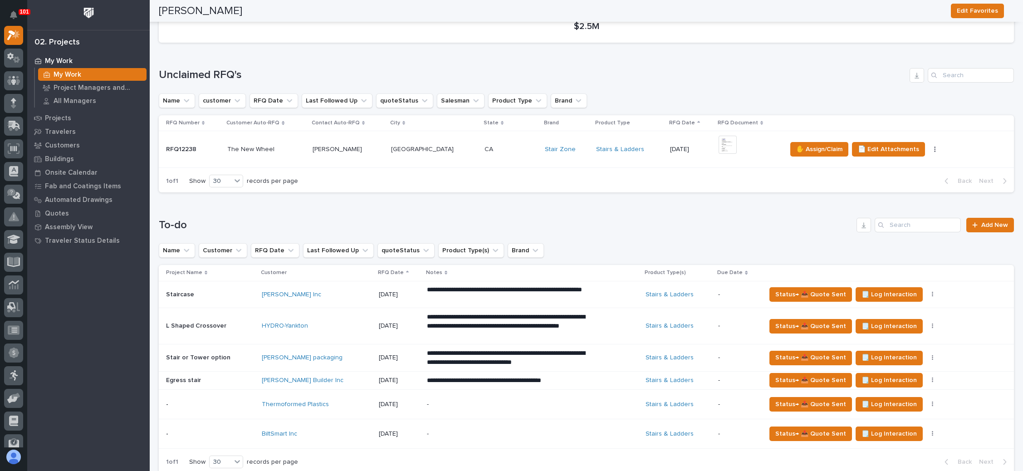
click at [670, 144] on div "[DATE]" at bounding box center [690, 149] width 41 height 10
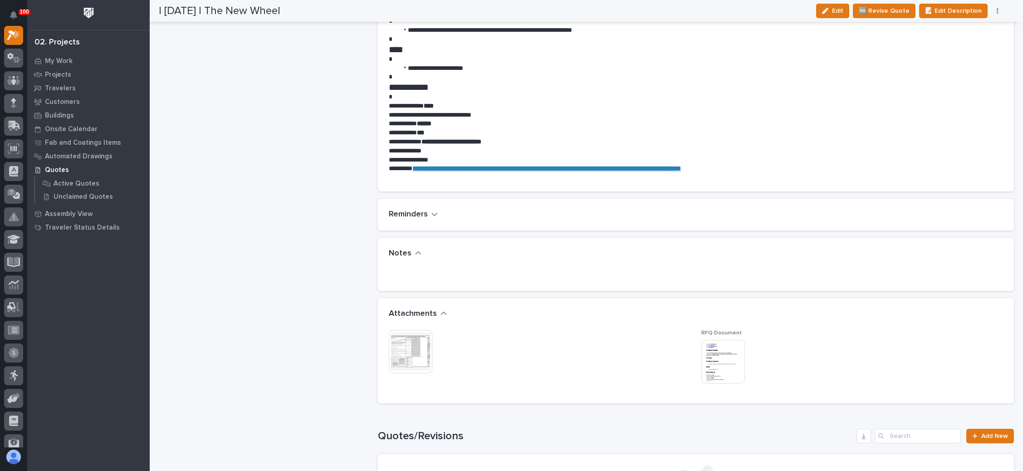
scroll to position [545, 0]
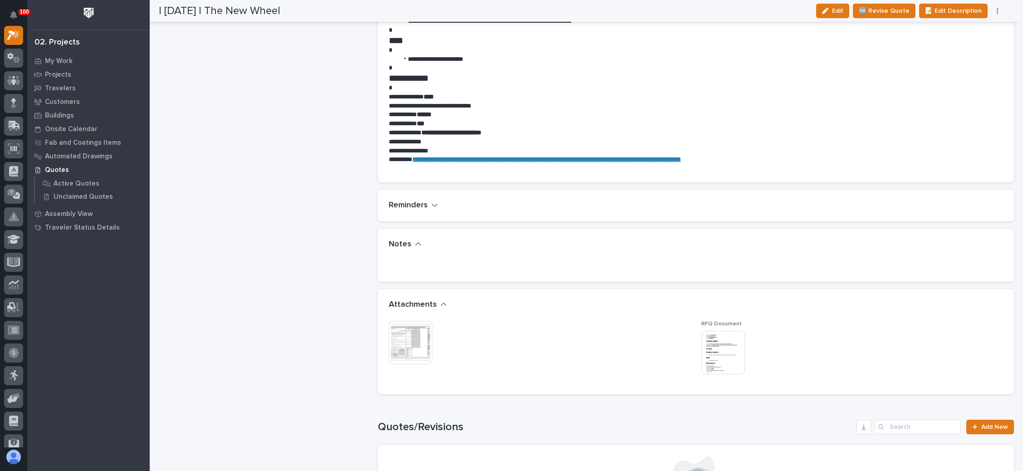
click at [403, 338] on img at bounding box center [411, 343] width 44 height 44
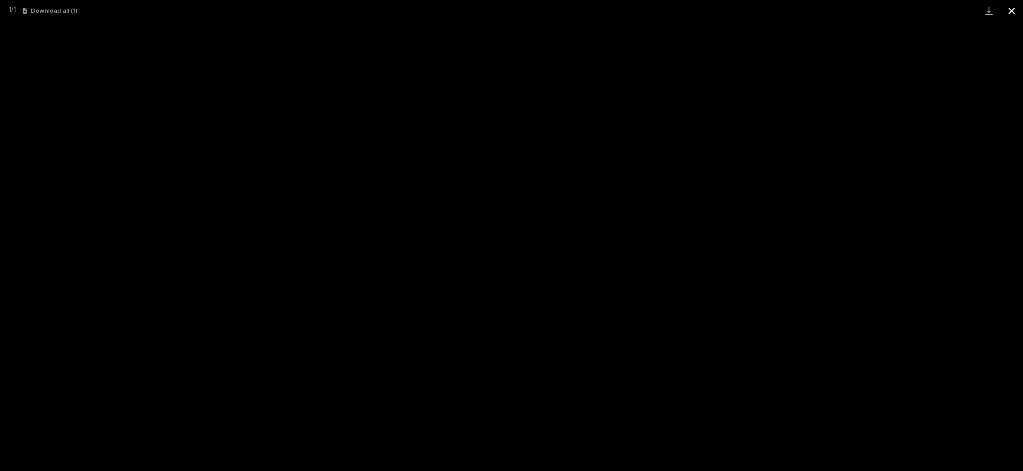
click at [1009, 11] on button "Close gallery" at bounding box center [1012, 10] width 23 height 21
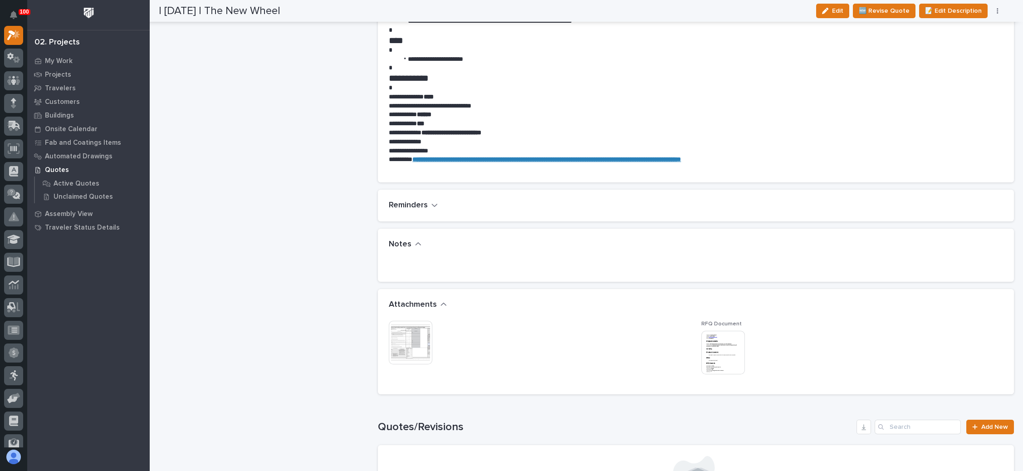
scroll to position [681, 0]
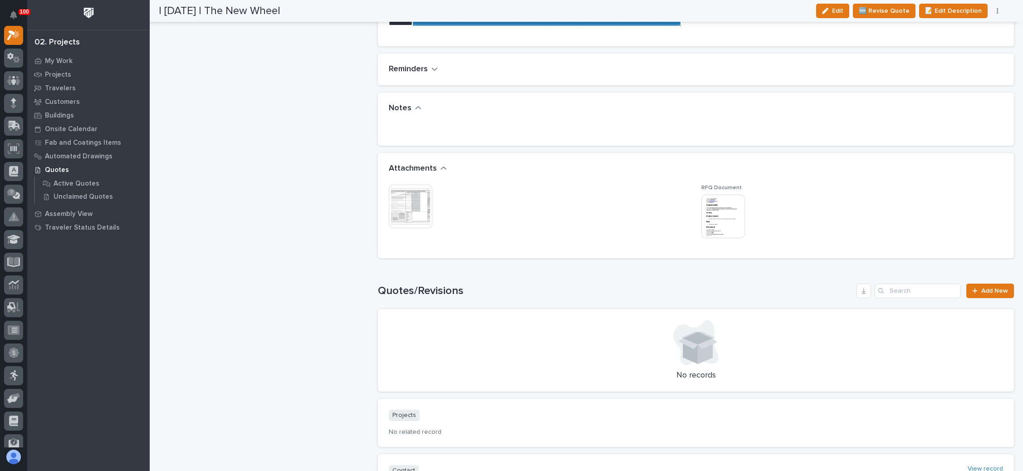
click at [710, 216] on img at bounding box center [724, 217] width 44 height 44
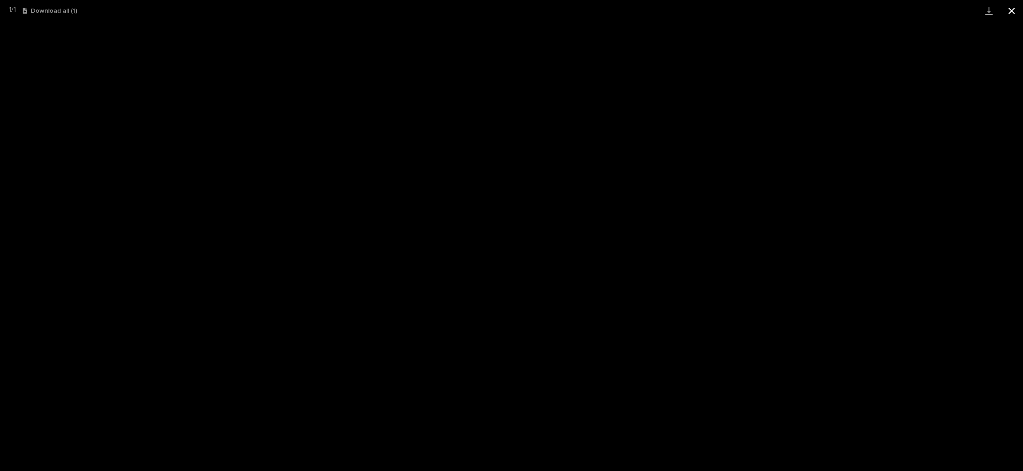
click at [1009, 8] on button "Close gallery" at bounding box center [1012, 10] width 23 height 21
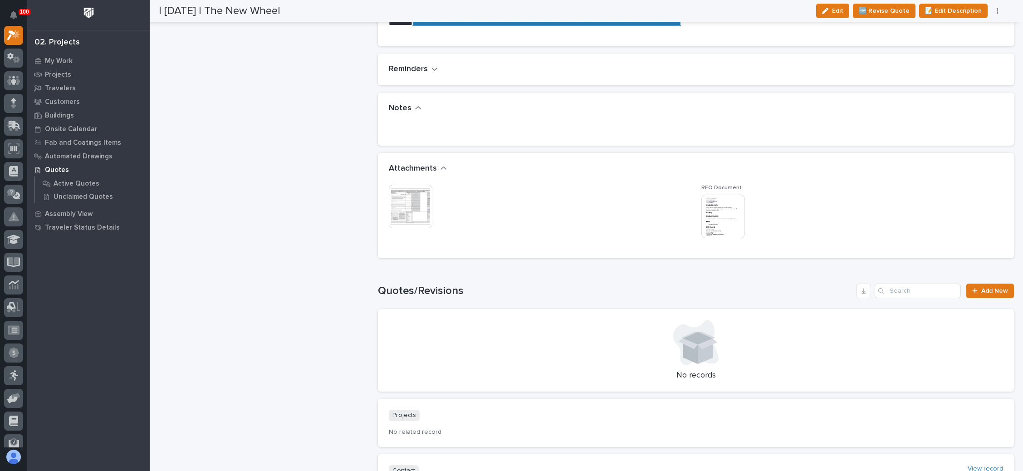
click at [416, 209] on img at bounding box center [411, 207] width 44 height 44
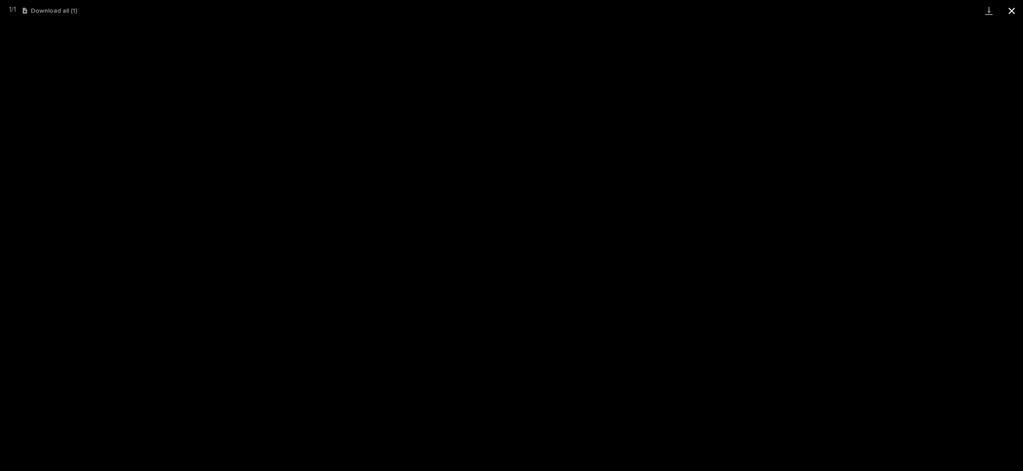
click at [1011, 10] on button "Close gallery" at bounding box center [1012, 10] width 23 height 21
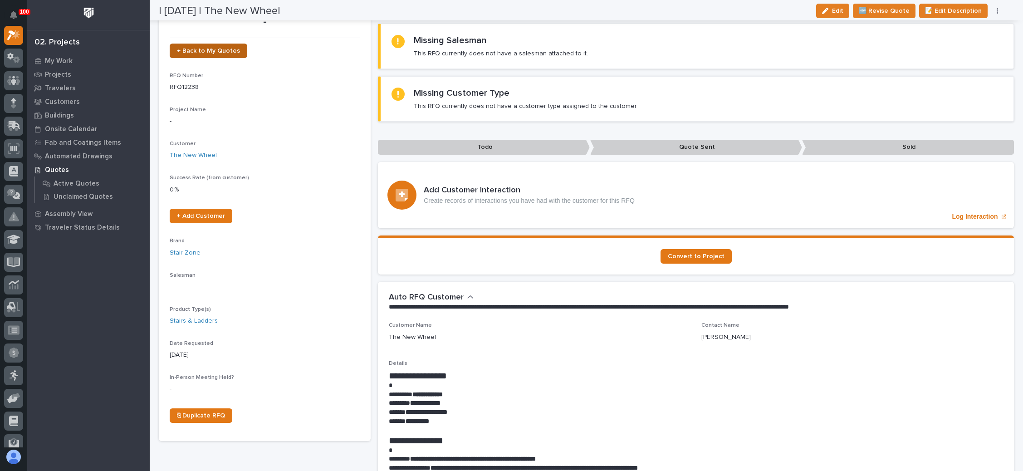
scroll to position [0, 0]
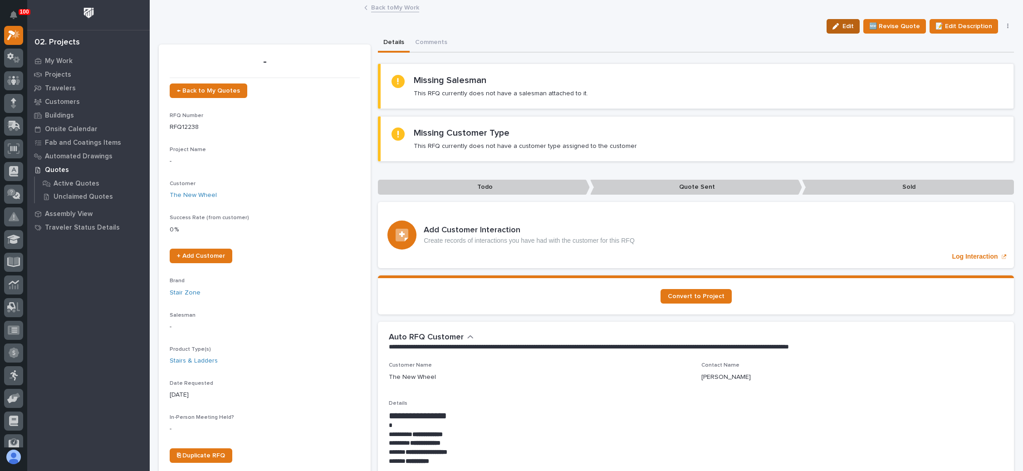
click at [843, 26] on span "Edit" at bounding box center [848, 26] width 11 height 8
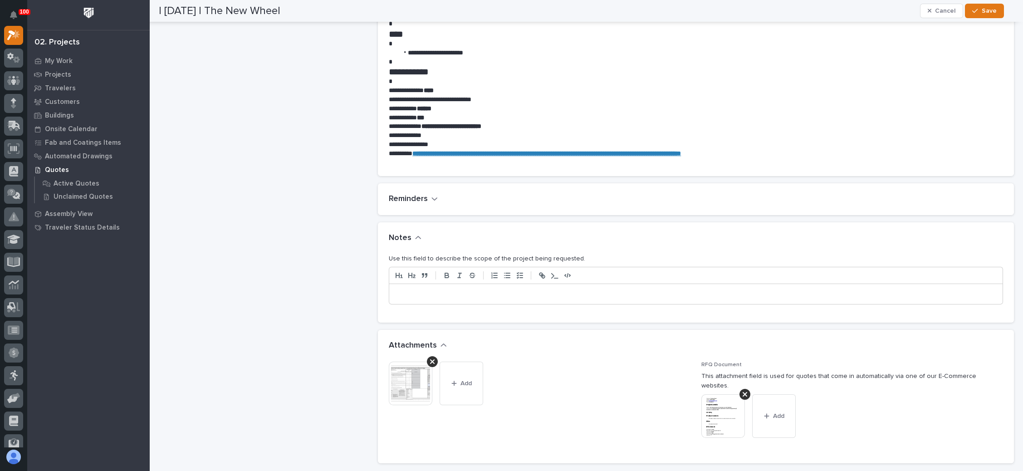
scroll to position [613, 0]
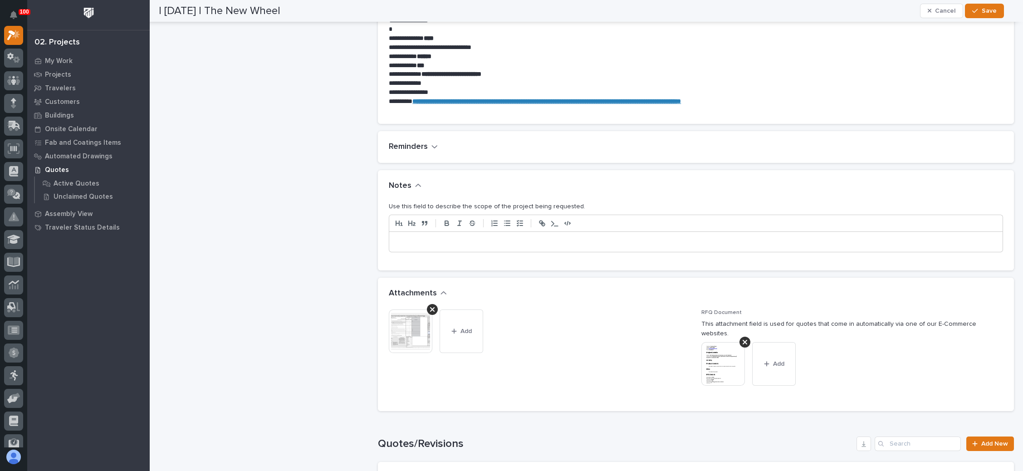
click at [422, 236] on div at bounding box center [696, 242] width 614 height 20
click at [982, 11] on div "button" at bounding box center [976, 11] width 9 height 6
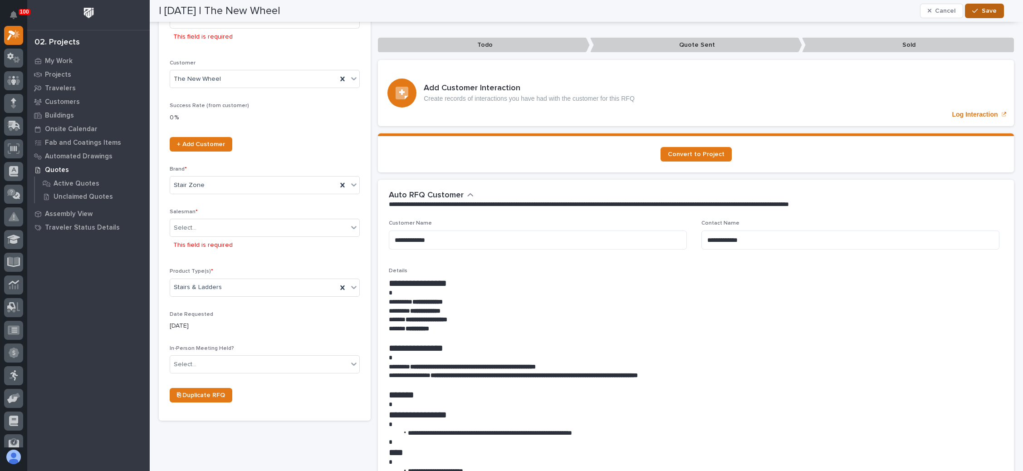
scroll to position [82, 0]
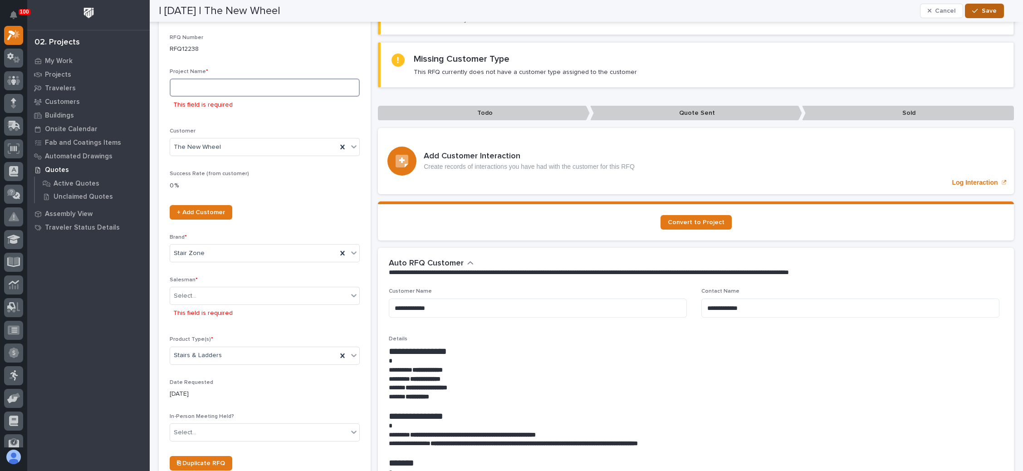
click at [226, 88] on input at bounding box center [265, 88] width 190 height 18
click at [212, 83] on input at bounding box center [265, 88] width 190 height 18
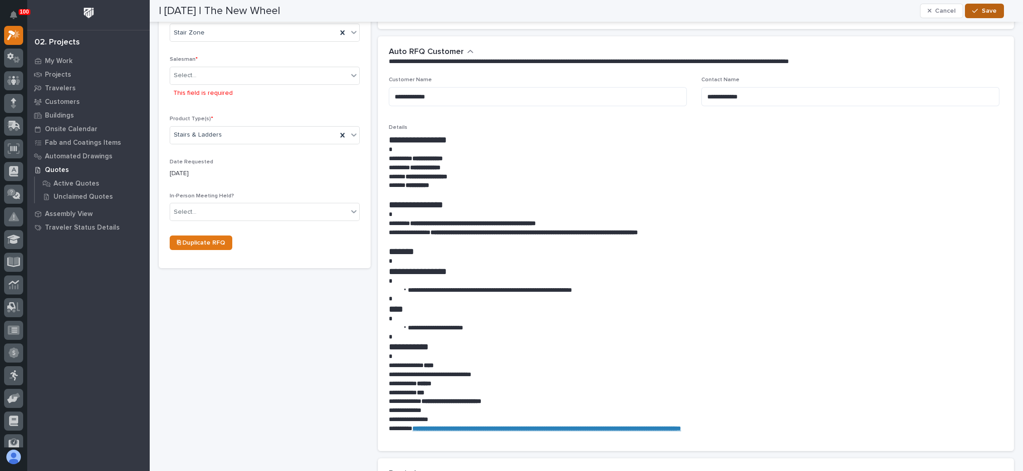
scroll to position [286, 0]
type input "SF Green Bldg"
click at [212, 72] on div "Select..." at bounding box center [259, 75] width 178 height 15
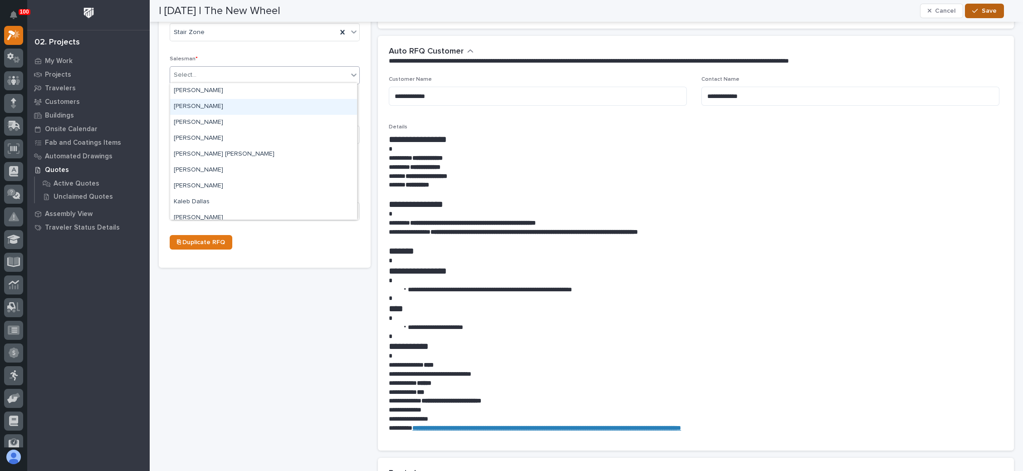
click at [211, 108] on div "[PERSON_NAME]" at bounding box center [263, 107] width 187 height 16
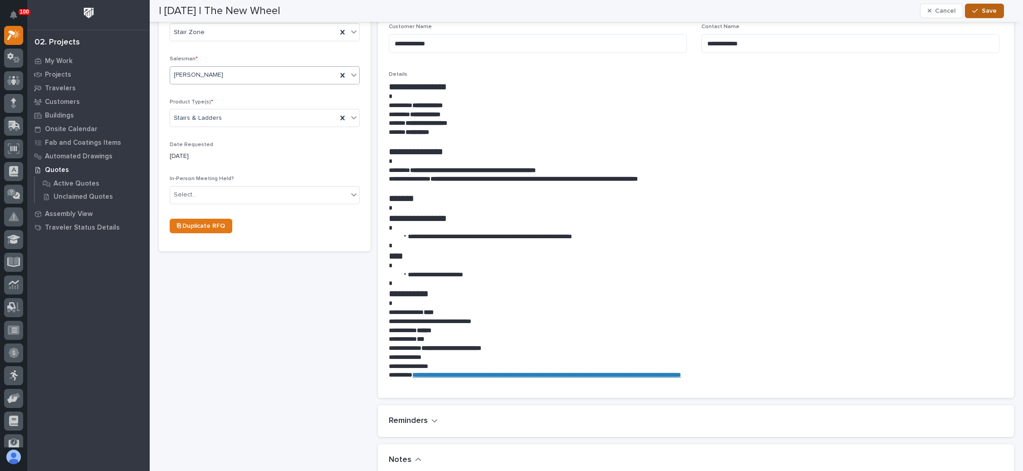
scroll to position [260, 0]
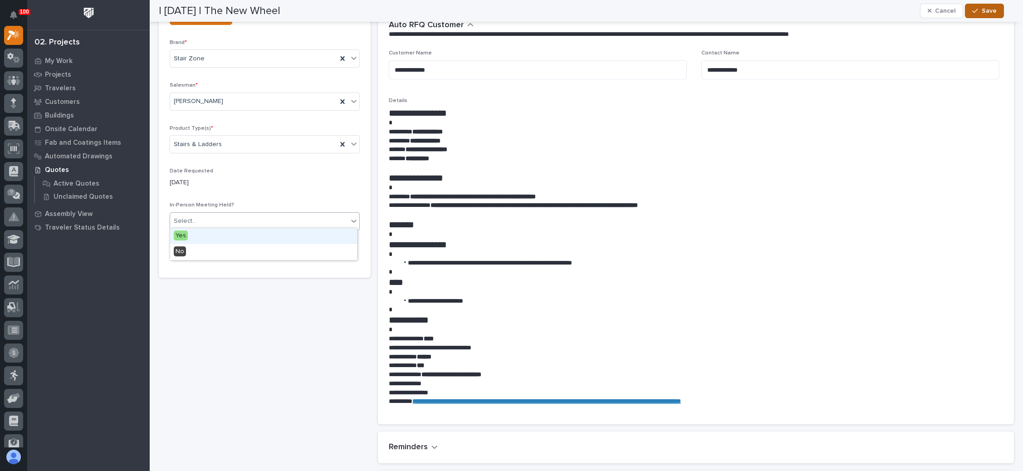
click at [215, 219] on div "Select..." at bounding box center [259, 221] width 178 height 15
click at [215, 252] on div "No" at bounding box center [263, 252] width 187 height 16
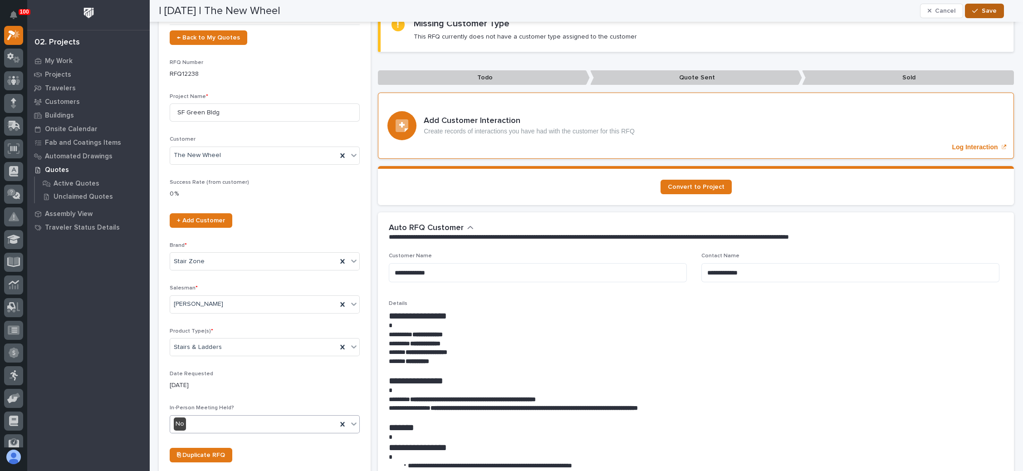
scroll to position [55, 0]
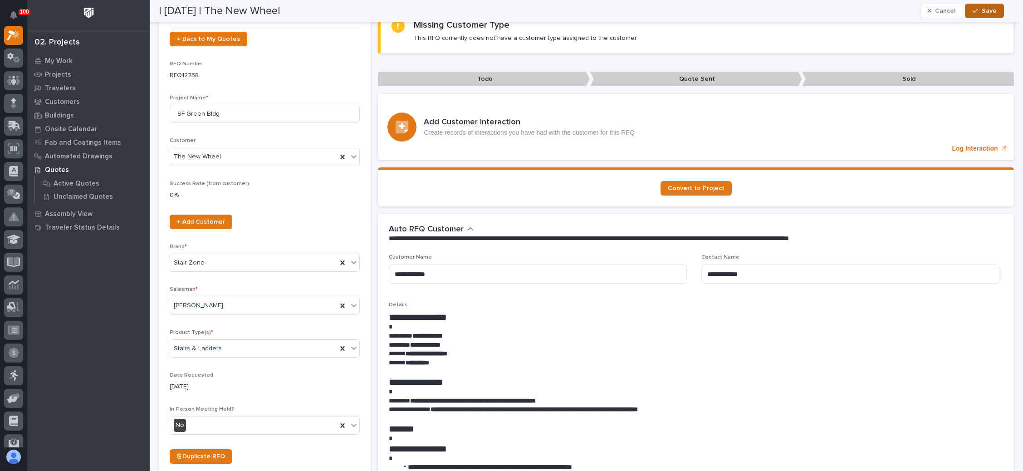
click at [982, 7] on span "Save" at bounding box center [989, 11] width 15 height 8
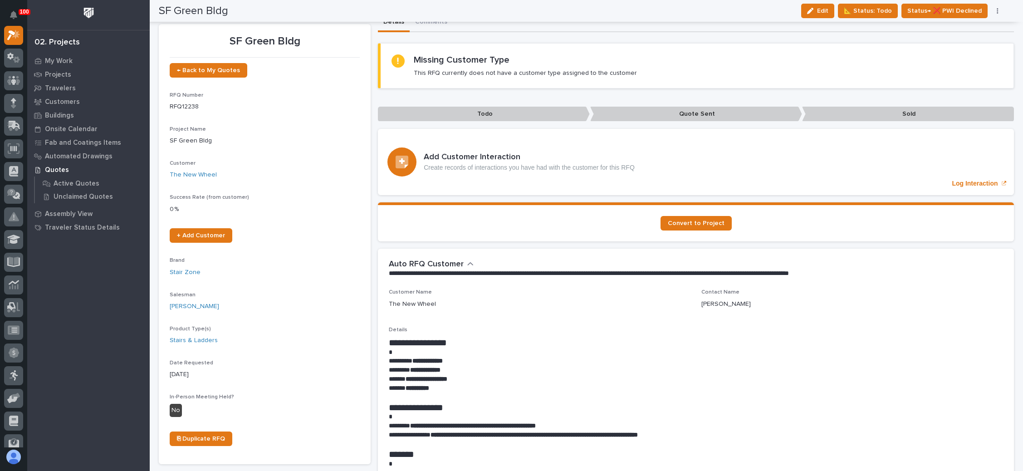
scroll to position [0, 0]
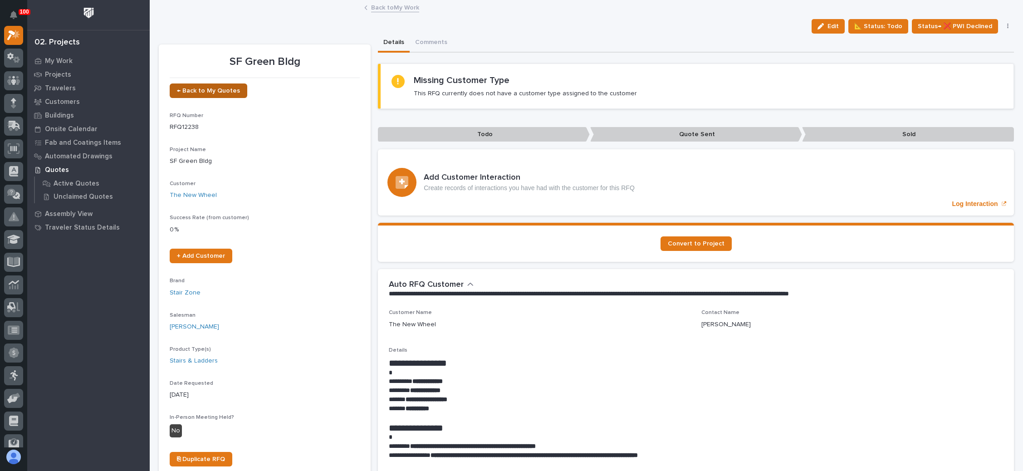
click at [217, 89] on span "← Back to My Quotes" at bounding box center [208, 91] width 63 height 6
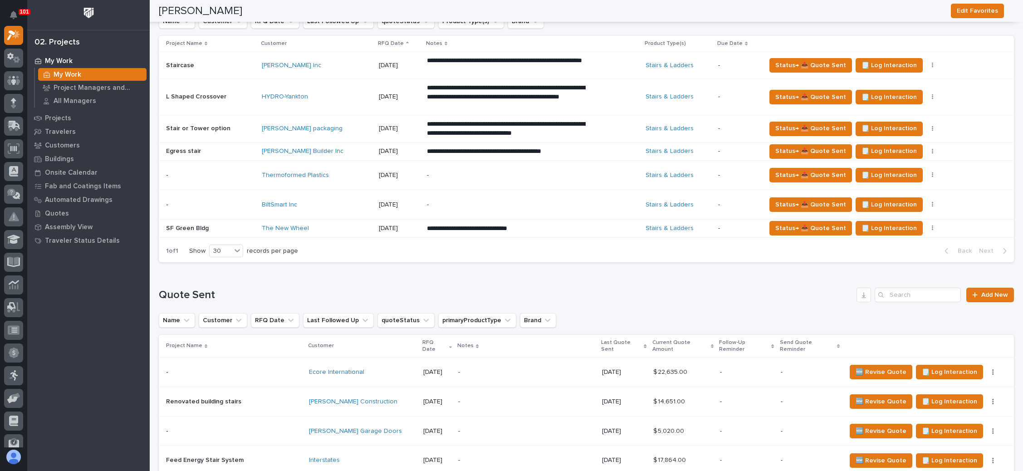
scroll to position [408, 0]
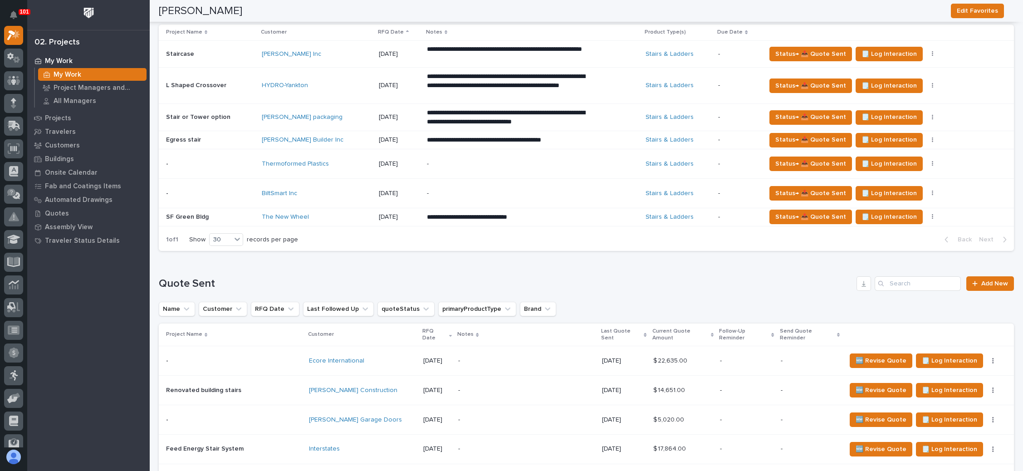
click at [449, 183] on div "-" at bounding box center [506, 193] width 159 height 20
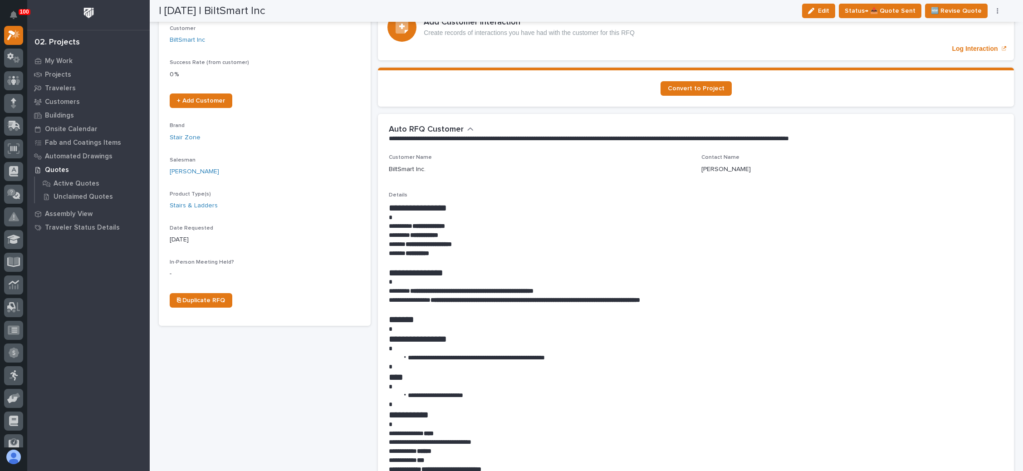
scroll to position [136, 0]
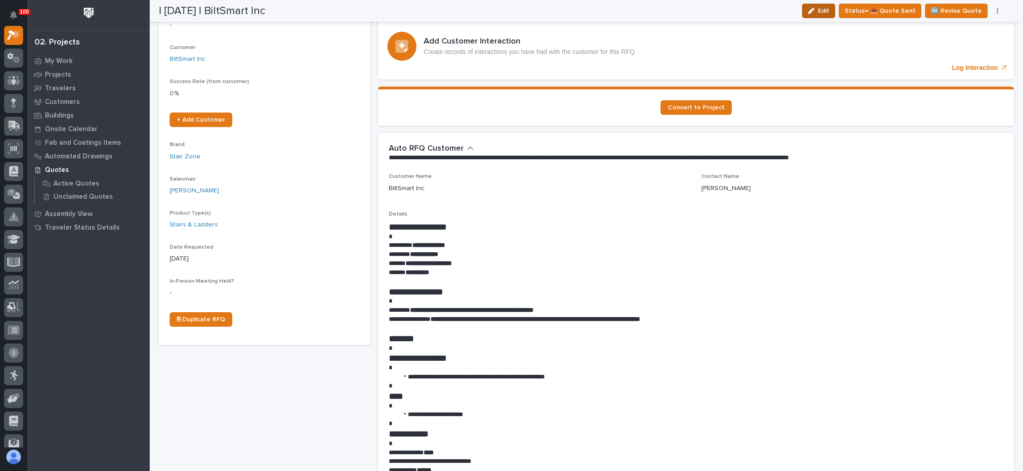
click at [827, 11] on span "Edit" at bounding box center [823, 11] width 11 height 8
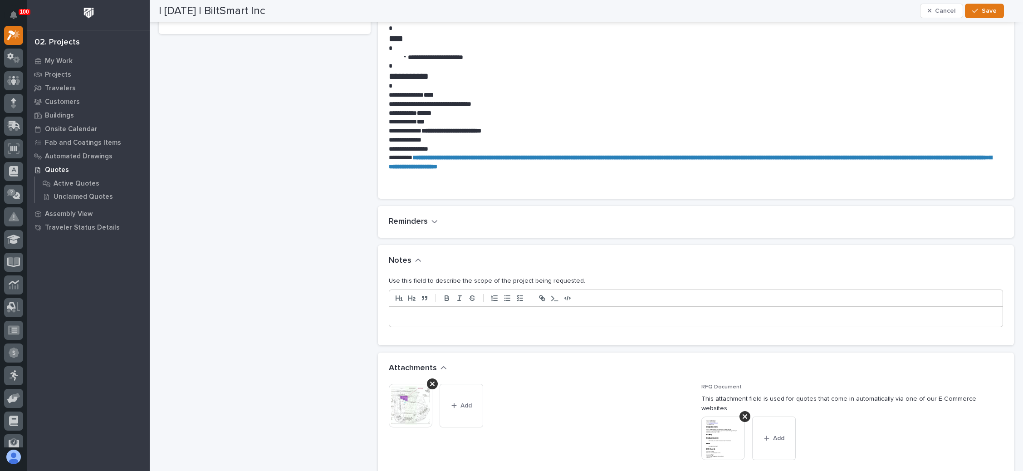
scroll to position [545, 0]
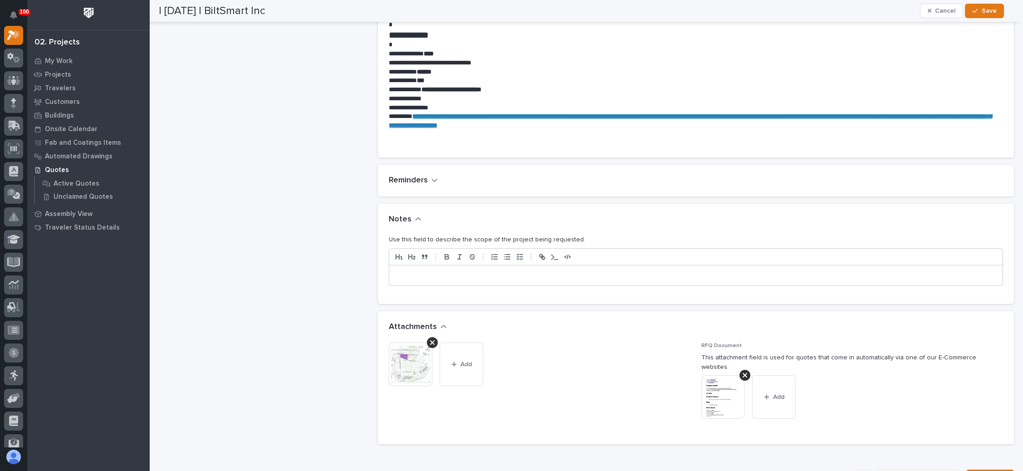
click at [489, 274] on p at bounding box center [696, 275] width 600 height 9
click at [986, 8] on span "Save" at bounding box center [989, 11] width 15 height 8
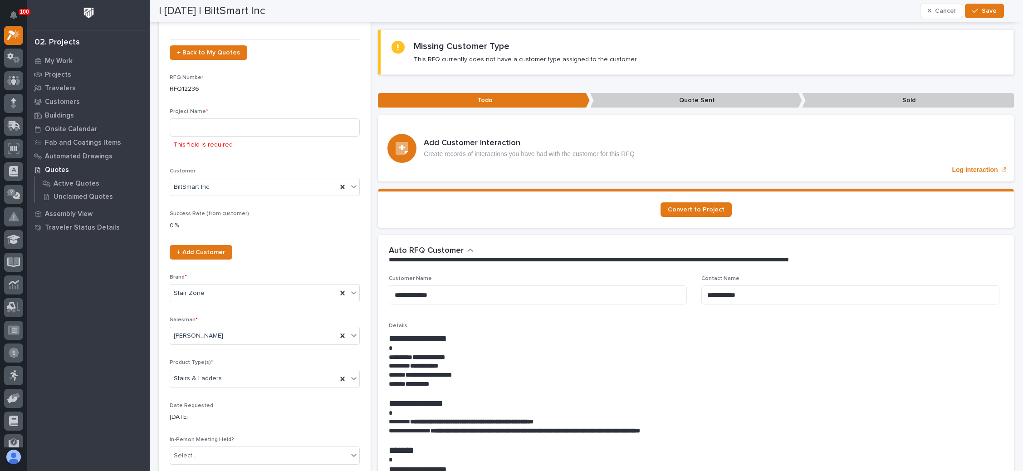
scroll to position [14, 0]
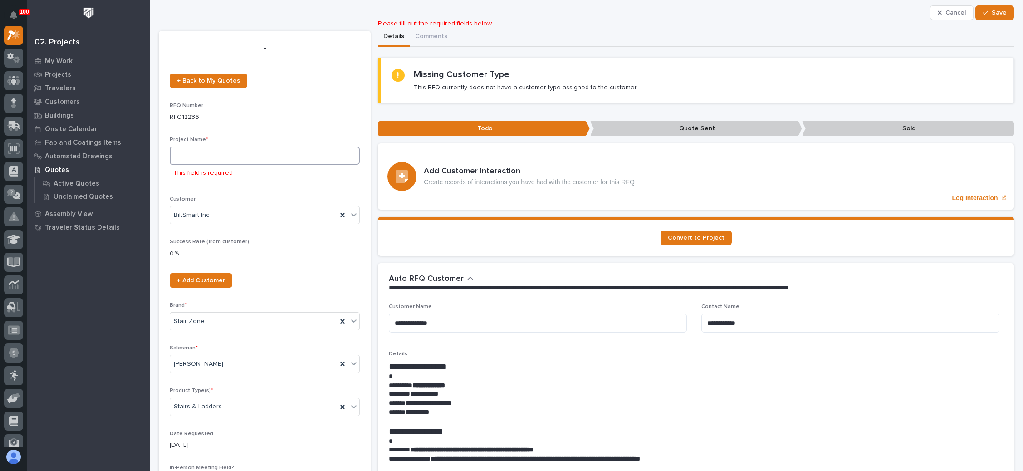
click at [221, 152] on input at bounding box center [265, 156] width 190 height 18
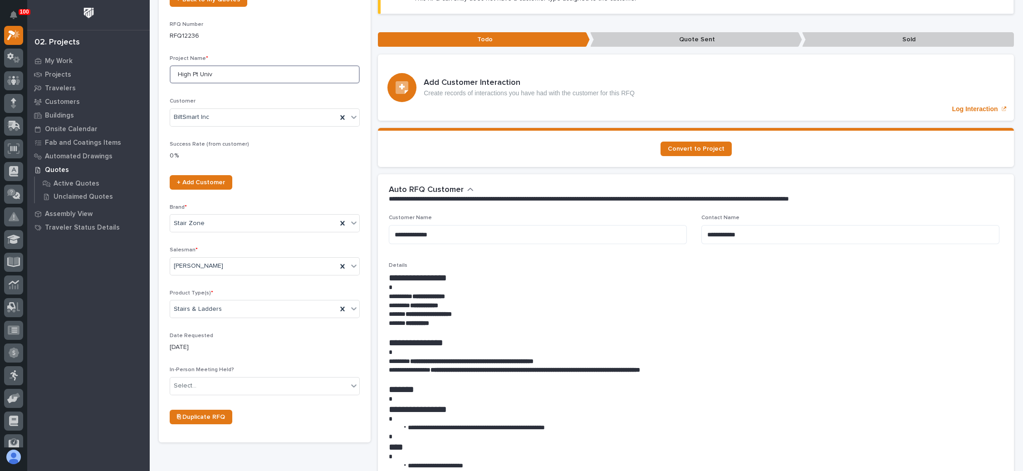
scroll to position [150, 0]
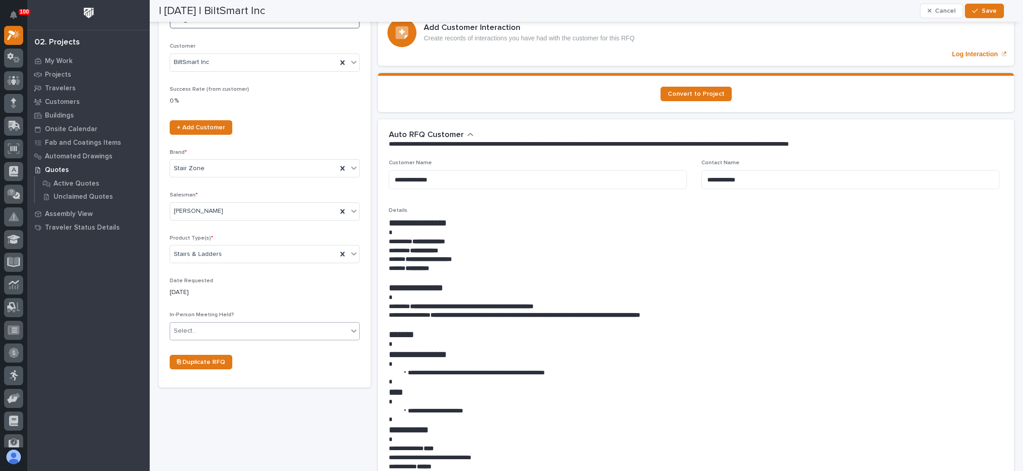
type input "High Pt Univ"
click at [205, 326] on div "Select..." at bounding box center [259, 331] width 178 height 15
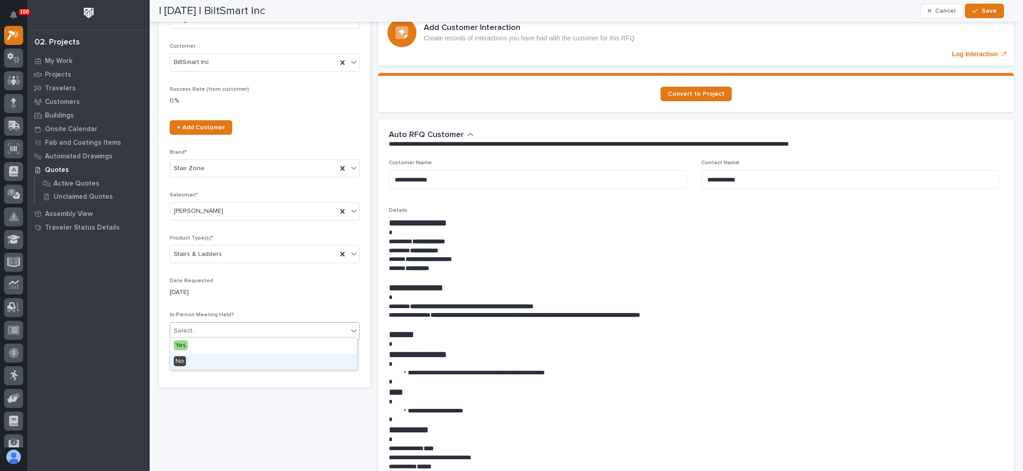
click at [201, 357] on div "No" at bounding box center [263, 362] width 187 height 16
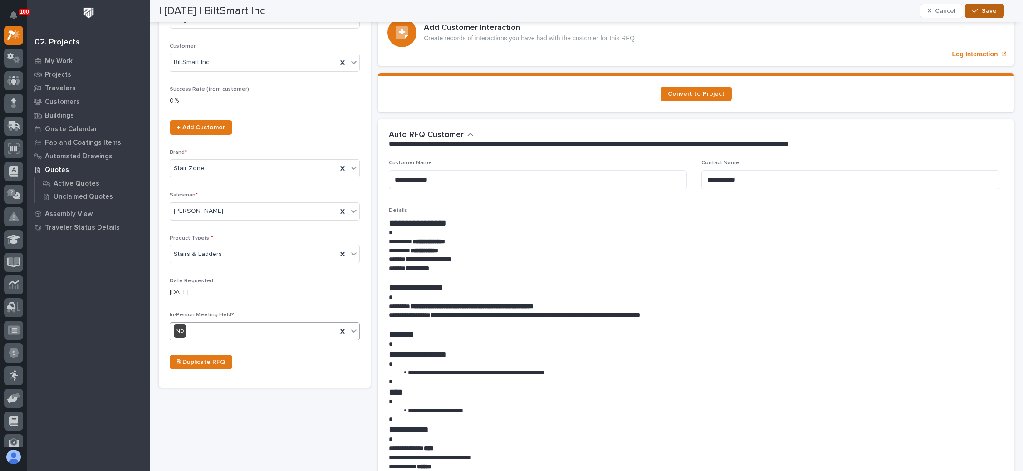
click at [980, 7] on button "Save" at bounding box center [984, 11] width 39 height 15
